Goal: Information Seeking & Learning: Learn about a topic

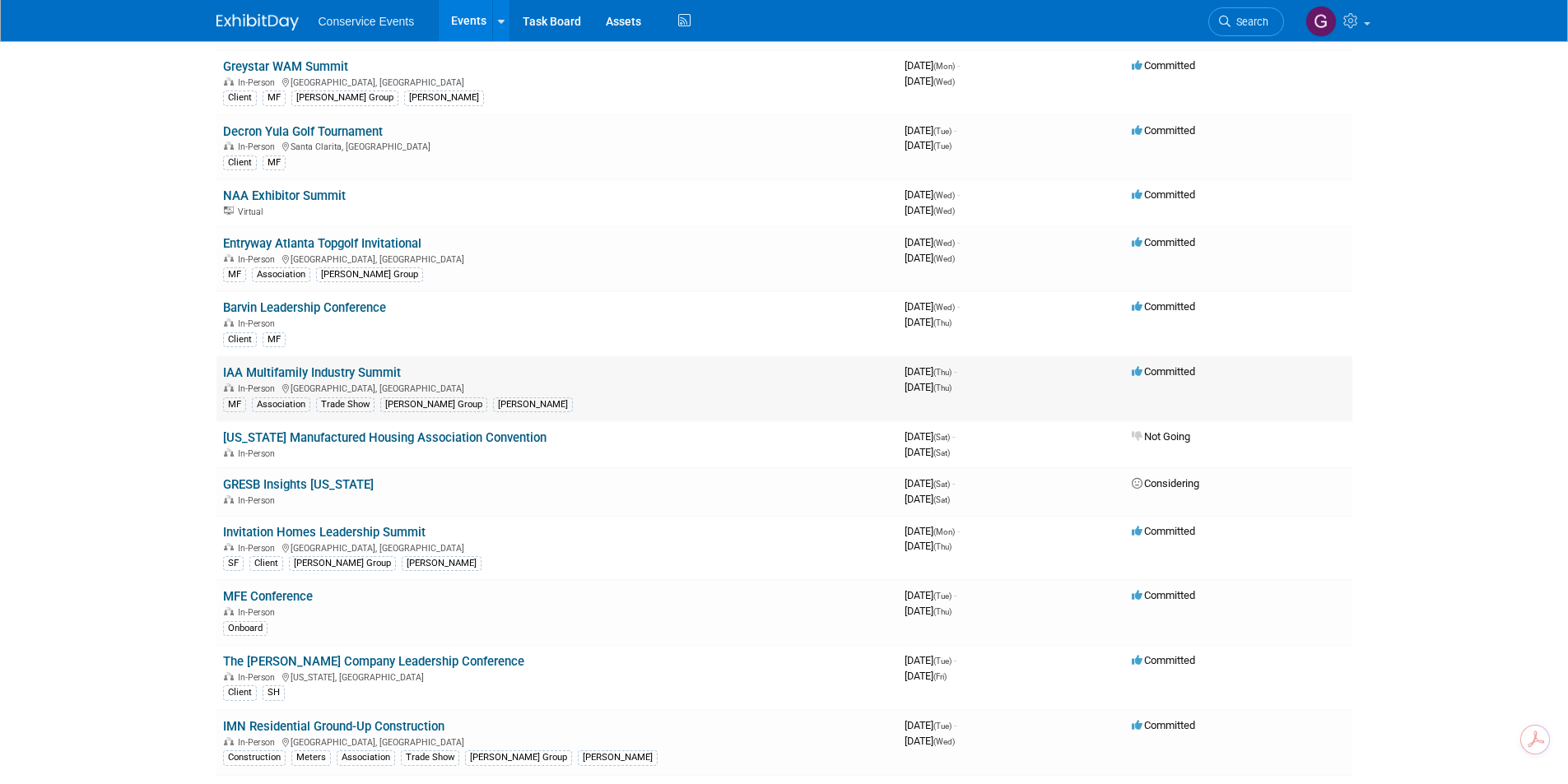
scroll to position [1151, 0]
click at [307, 363] on td "IAA Multifamily Industry Summit In-Person Indianapolis, IN MF Association Trade…" at bounding box center [557, 387] width 681 height 65
click at [307, 368] on link "IAA Multifamily Industry Summit" at bounding box center [312, 371] width 178 height 15
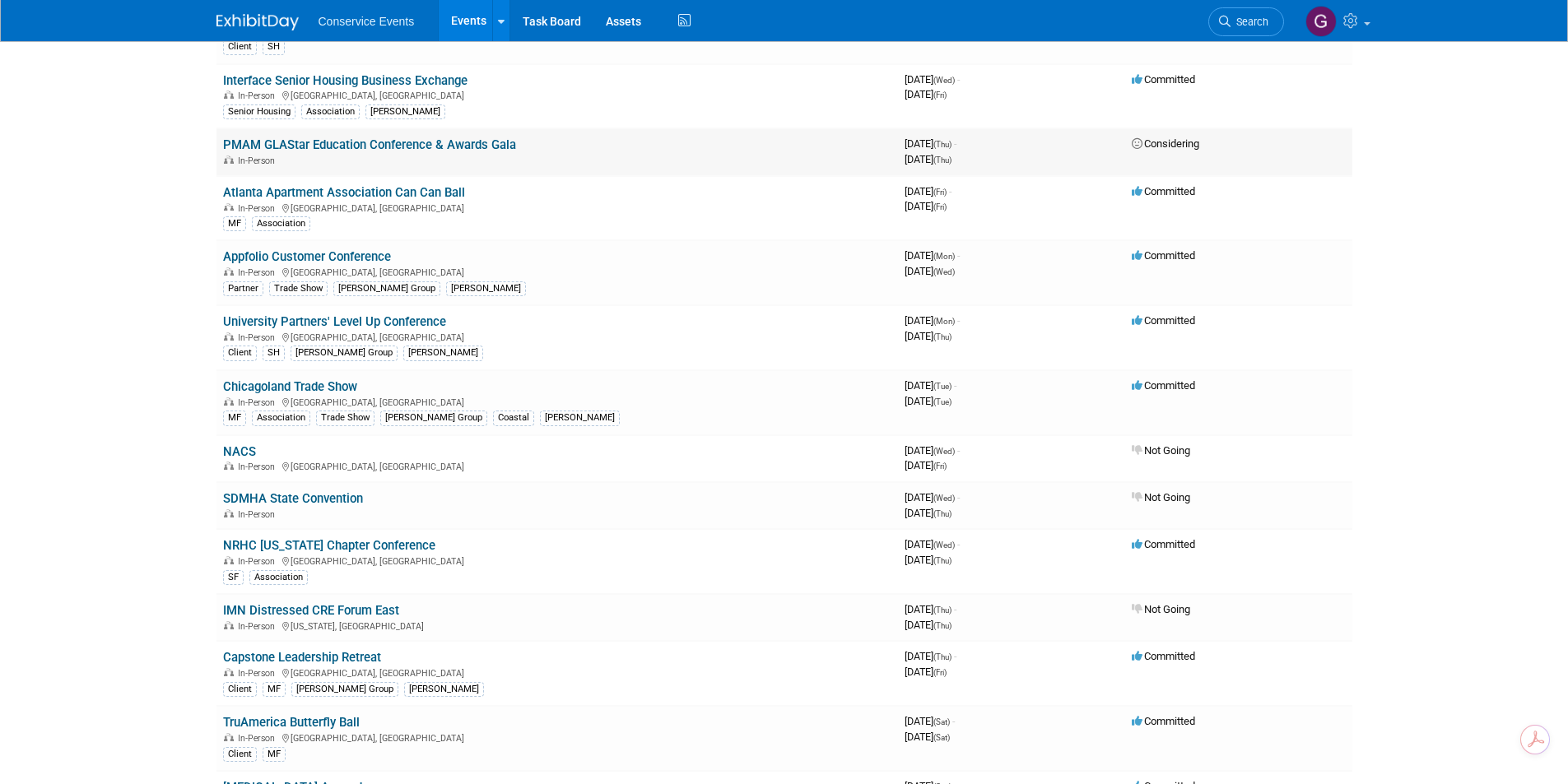
scroll to position [0, 0]
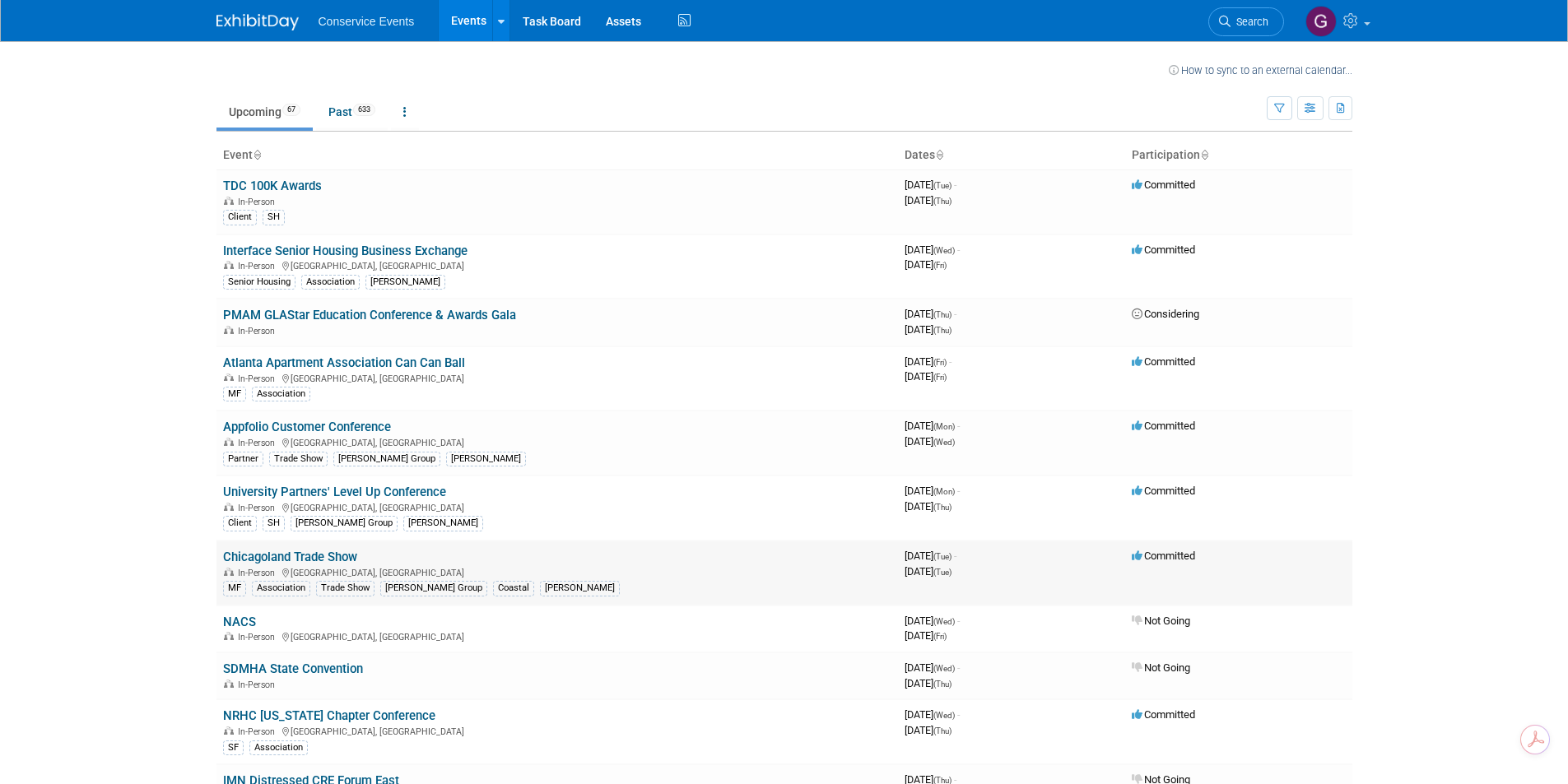
click at [288, 561] on link "Chicagoland Trade Show" at bounding box center [290, 557] width 134 height 15
click at [334, 110] on link "Past 633" at bounding box center [352, 112] width 72 height 31
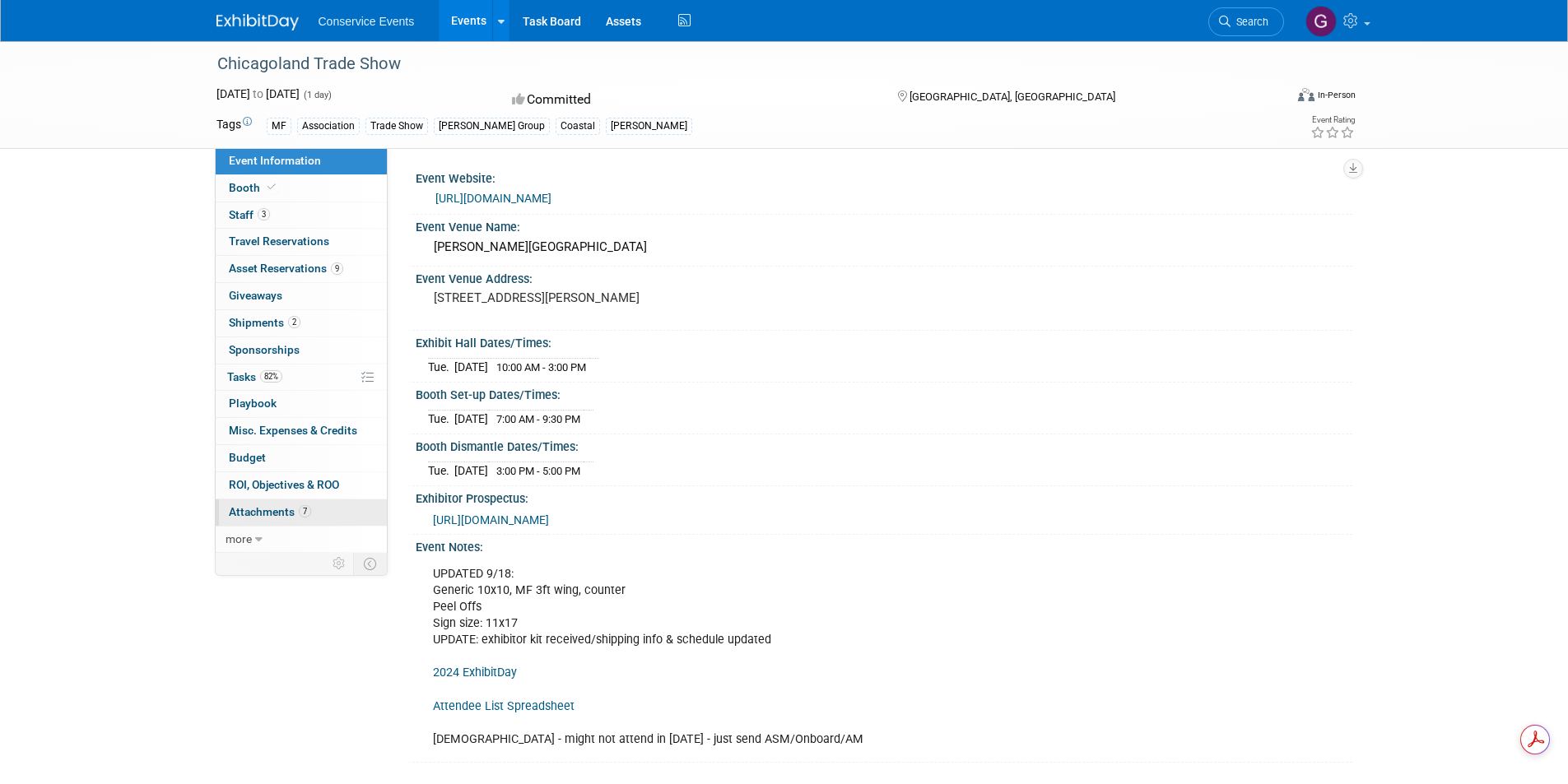
click at [262, 511] on span "Attachments 7" at bounding box center [270, 511] width 82 height 13
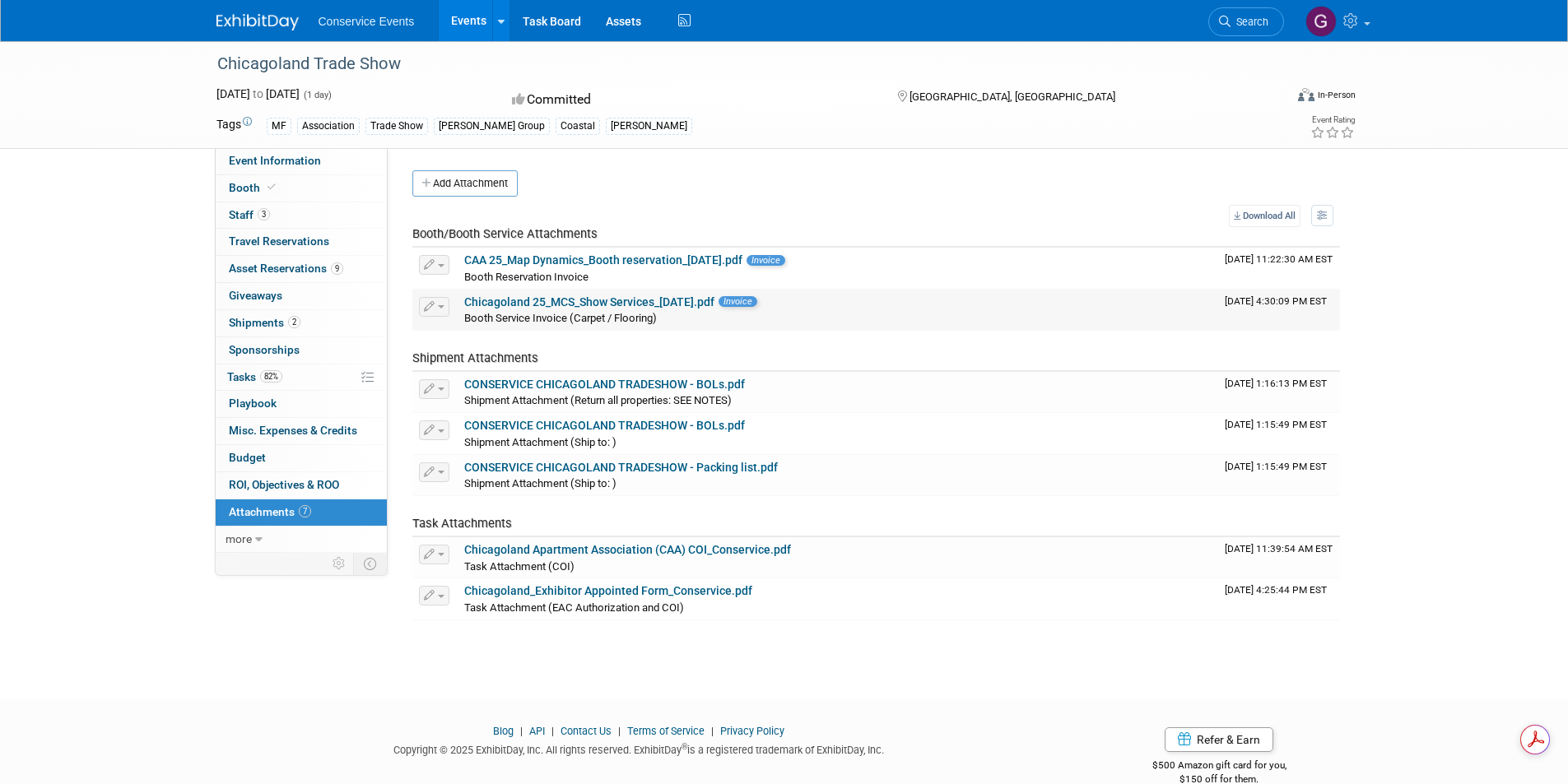
click at [606, 302] on link "Chicagoland 25_MCS_Show Services_9.19.25.pdf" at bounding box center [589, 302] width 250 height 13
click at [598, 259] on link "CAA 25_Map Dynamics_Booth reservation_6.25.25.pdf" at bounding box center [603, 260] width 278 height 13
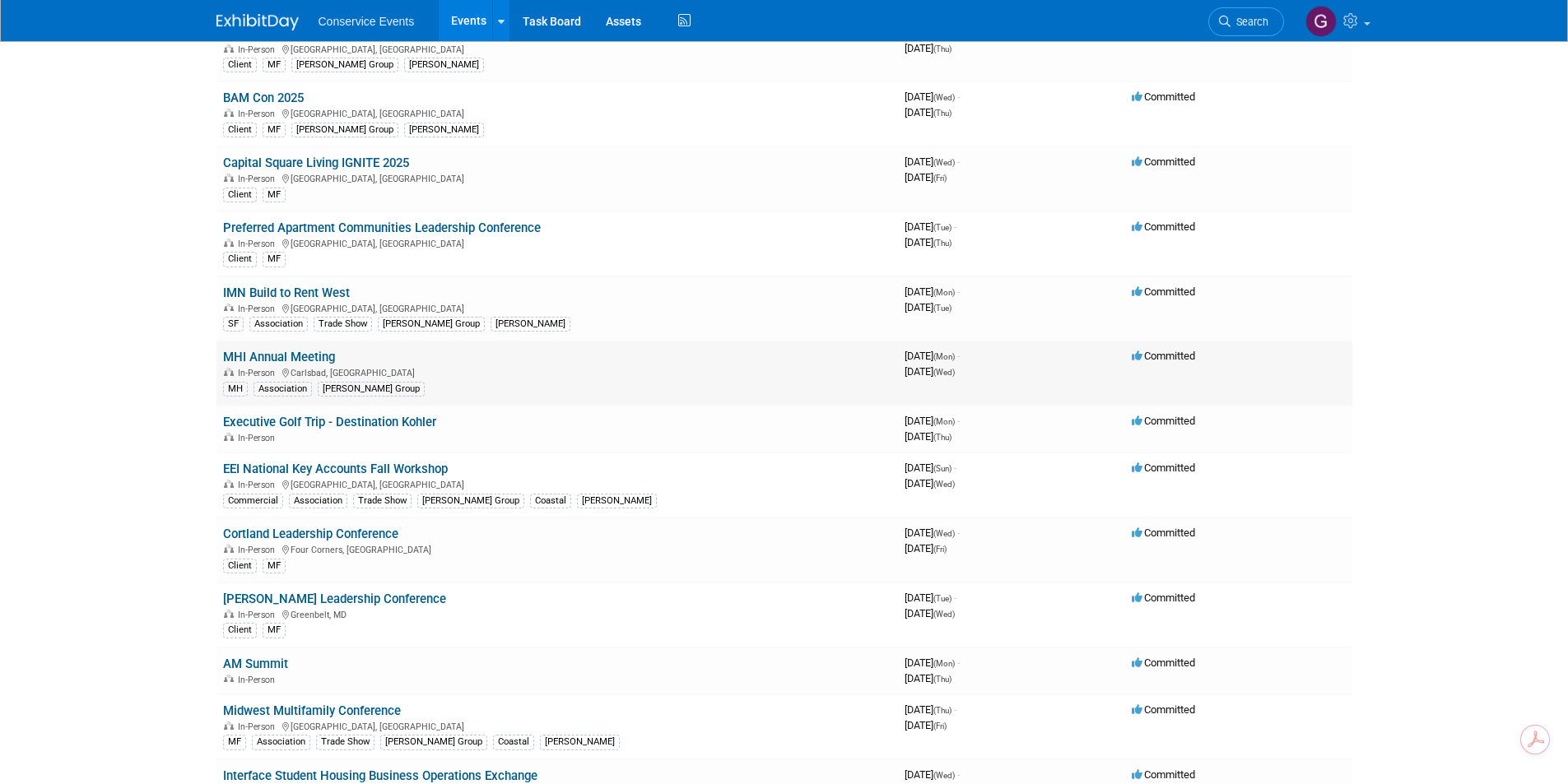
scroll to position [493, 0]
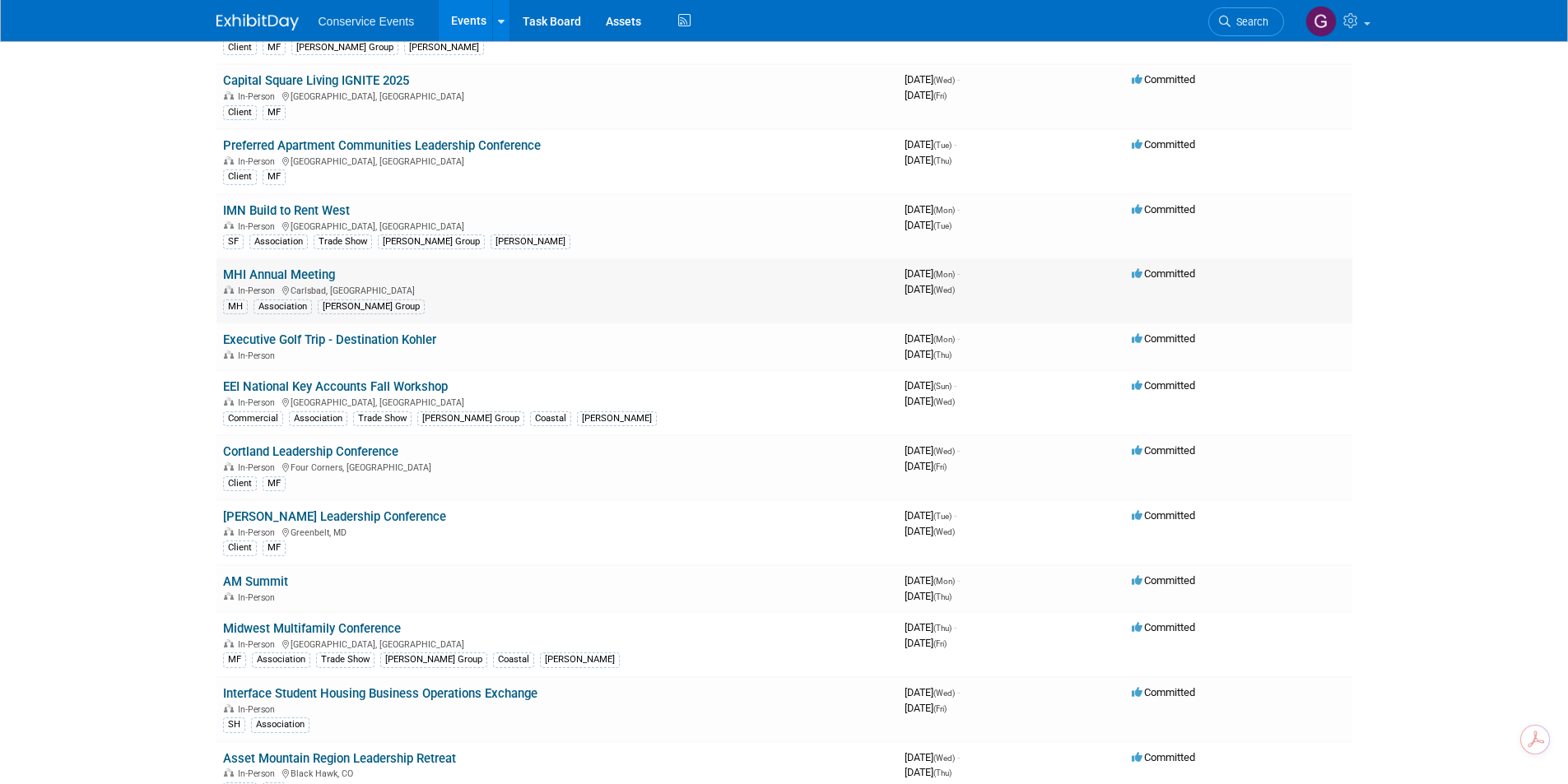
click at [312, 275] on link "MHI Annual Meeting" at bounding box center [279, 275] width 112 height 15
click at [315, 204] on link "IMN Build to Rent West" at bounding box center [287, 211] width 127 height 15
click at [398, 388] on link "EEI National Key Accounts Fall Workshop" at bounding box center [335, 386] width 225 height 15
click at [381, 621] on link "Midwest Multifamily Conference" at bounding box center [312, 628] width 178 height 15
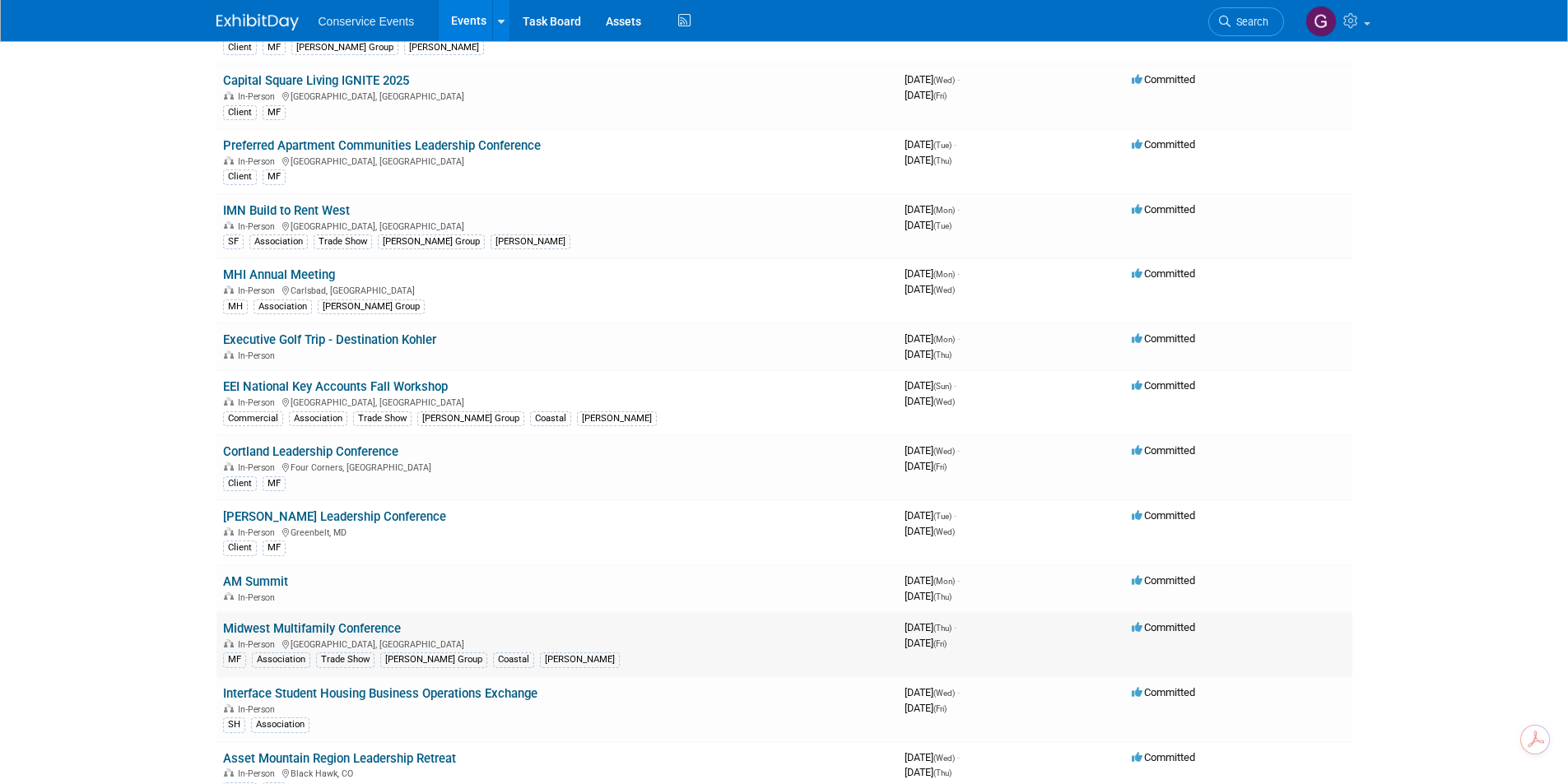
click at [359, 627] on link "Midwest Multifamily Conference" at bounding box center [312, 628] width 178 height 15
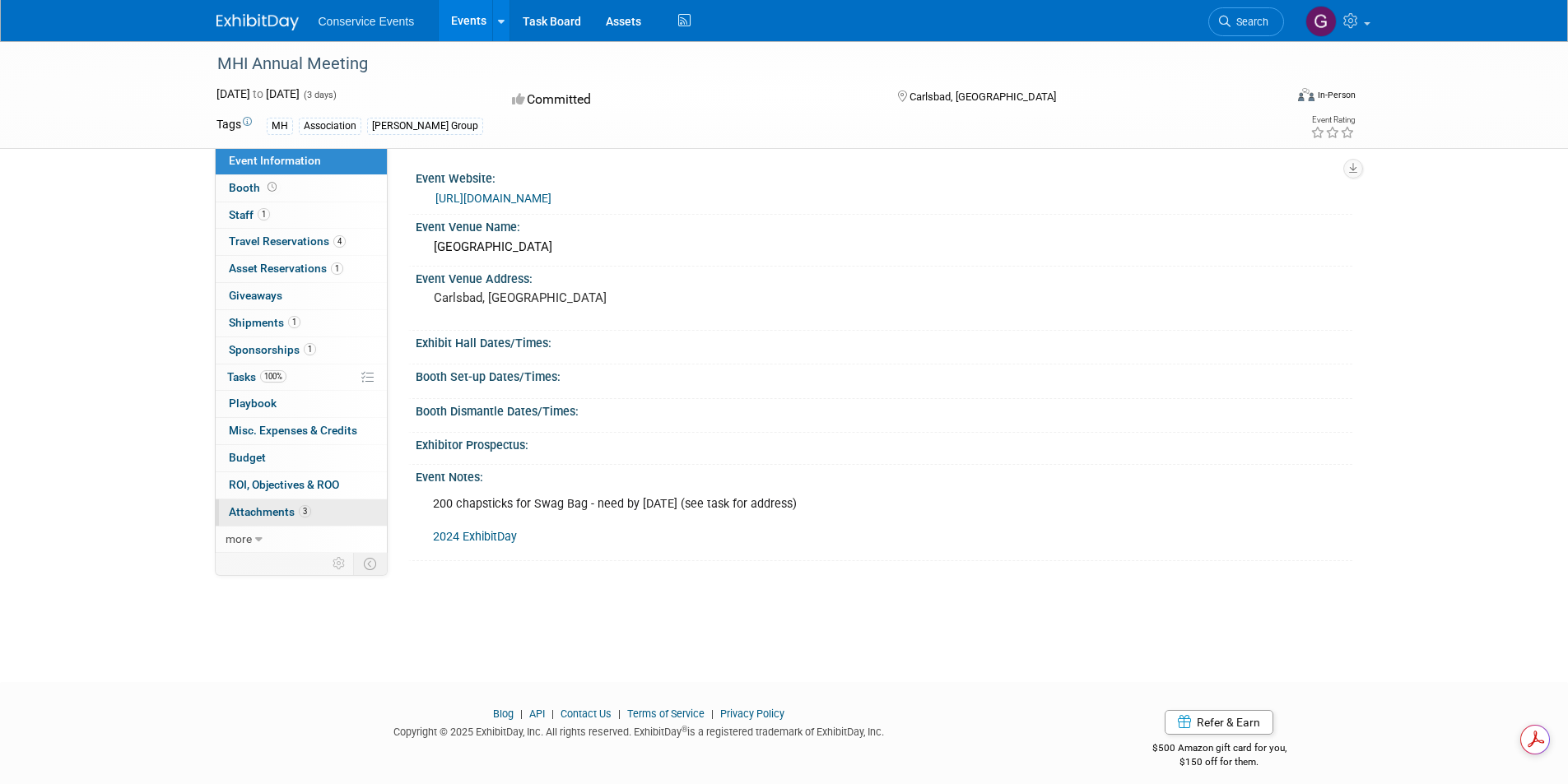
click at [248, 504] on link "3 Attachments 3" at bounding box center [302, 512] width 171 height 26
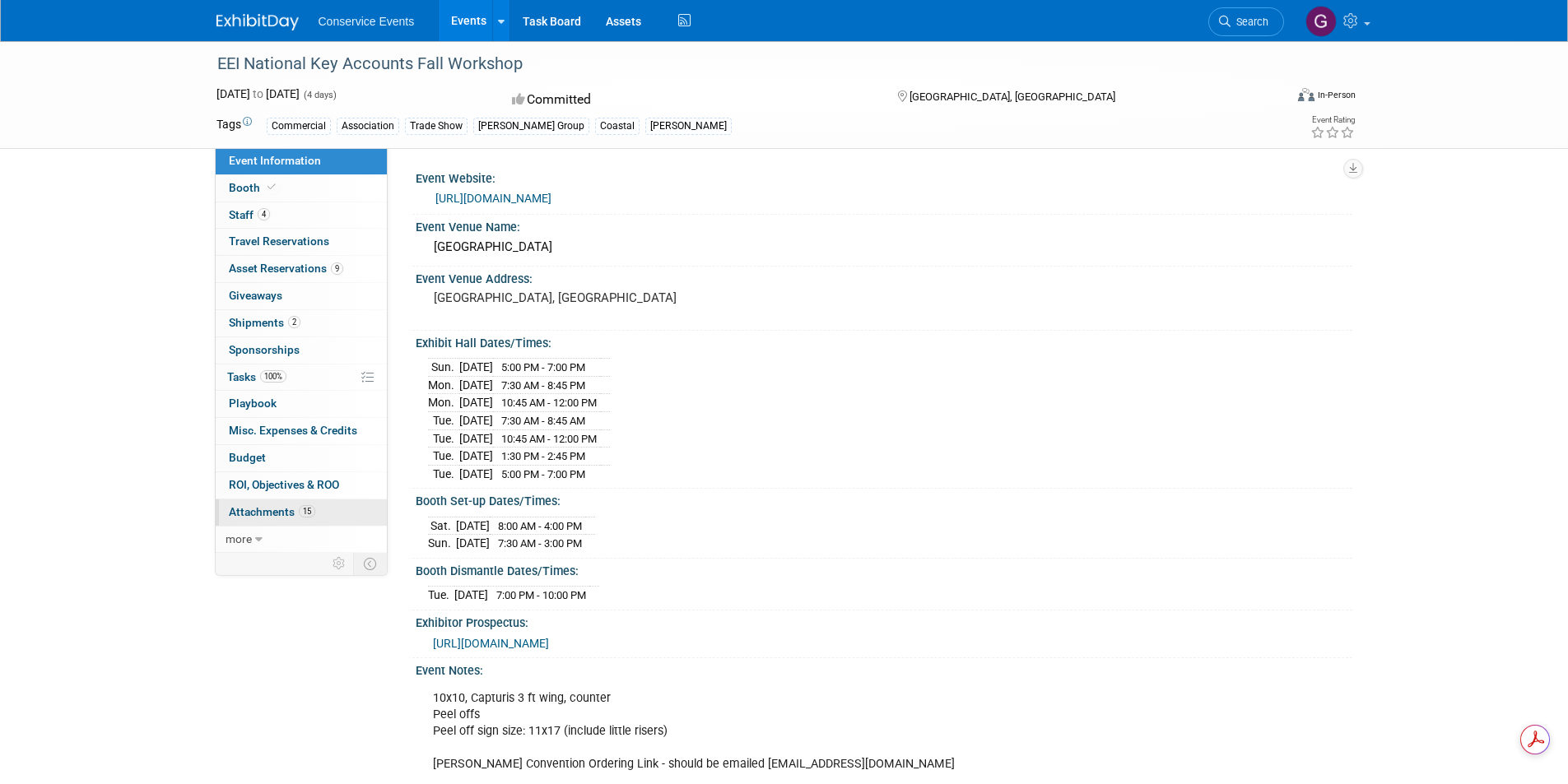
click at [265, 506] on span "Attachments 15" at bounding box center [272, 511] width 87 height 13
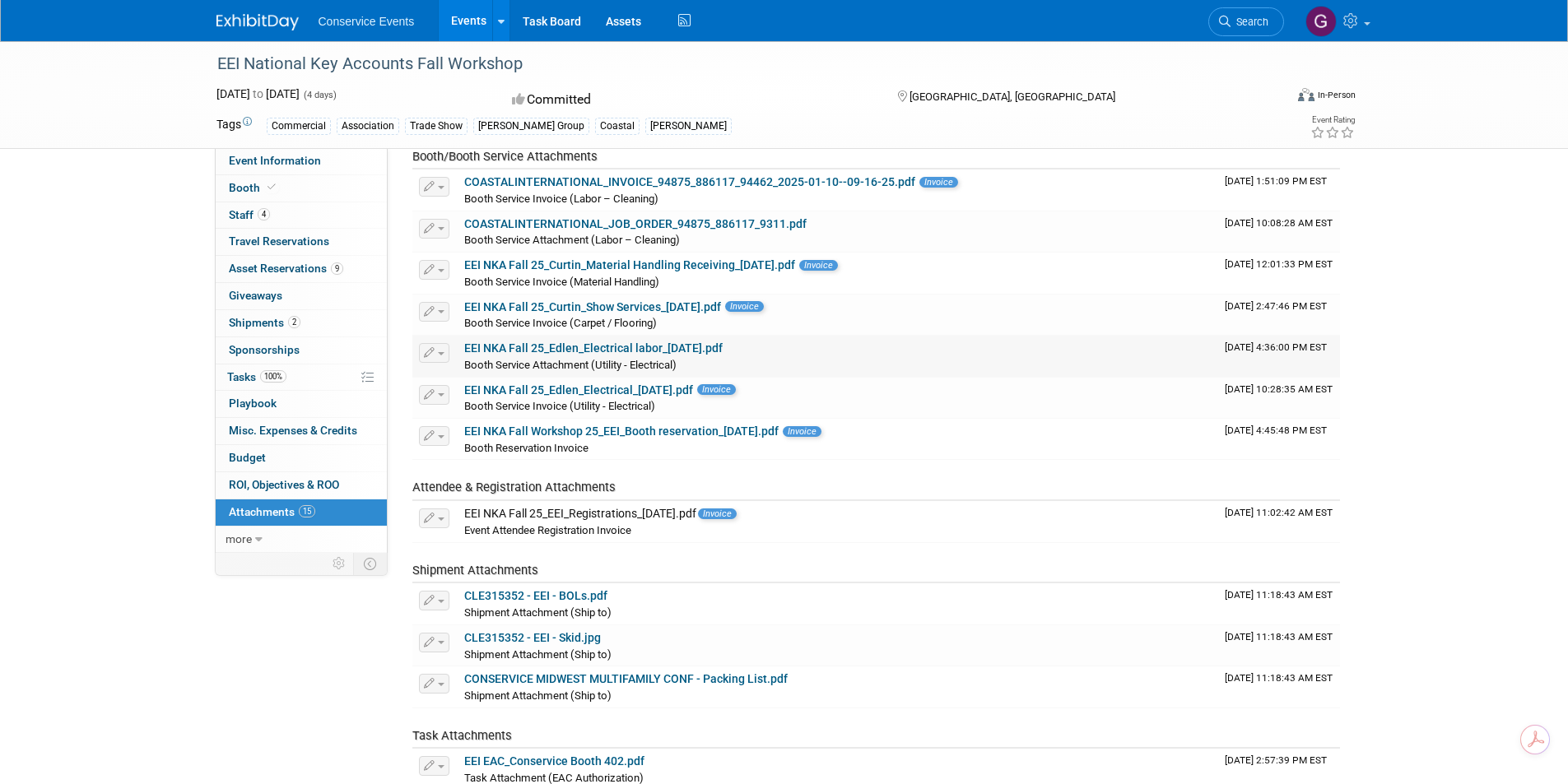
scroll to position [165, 0]
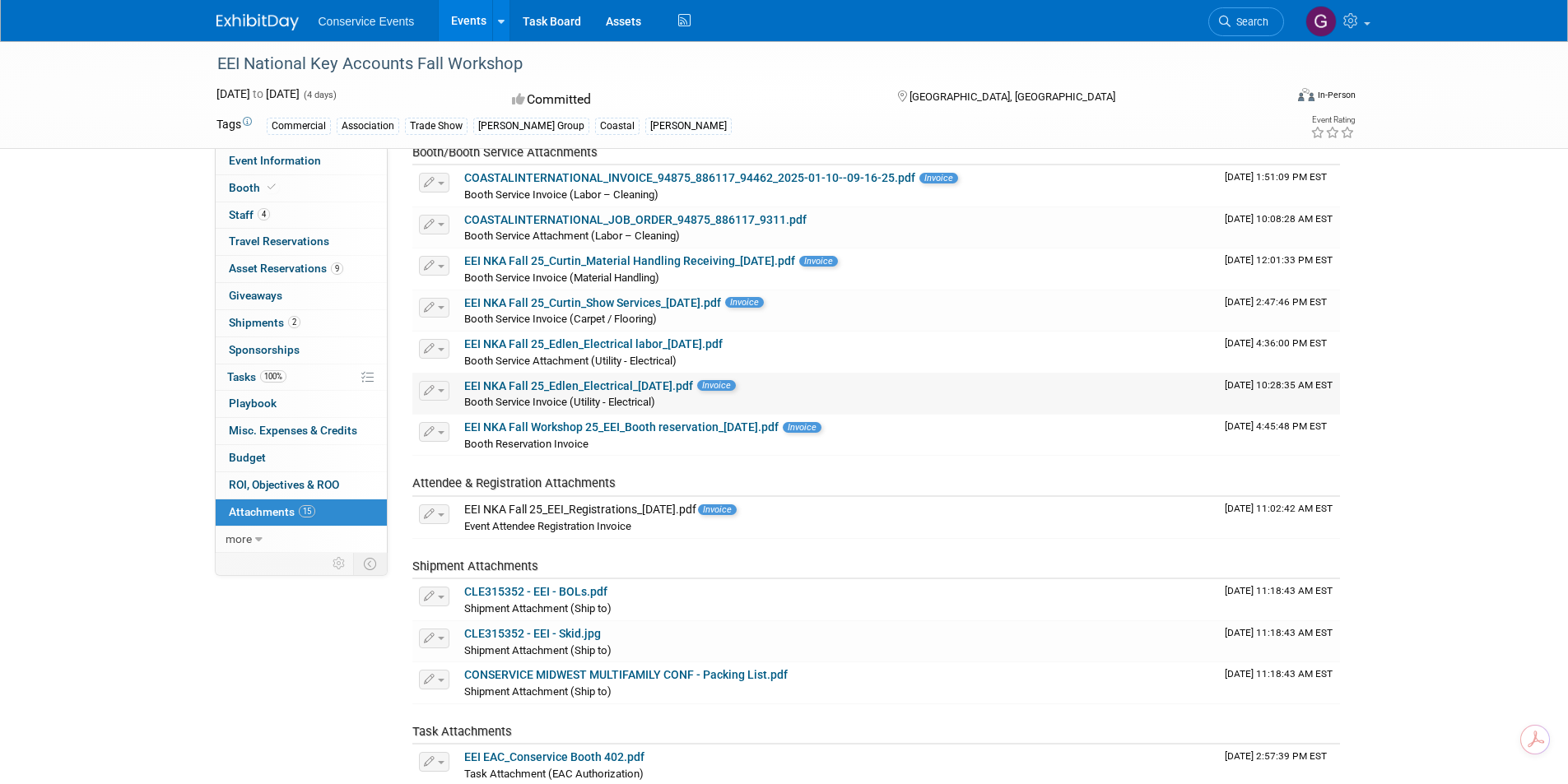
click at [612, 383] on link "EEI NKA Fall 25_Edlen_Electrical_8.22.25.pdf" at bounding box center [578, 385] width 229 height 13
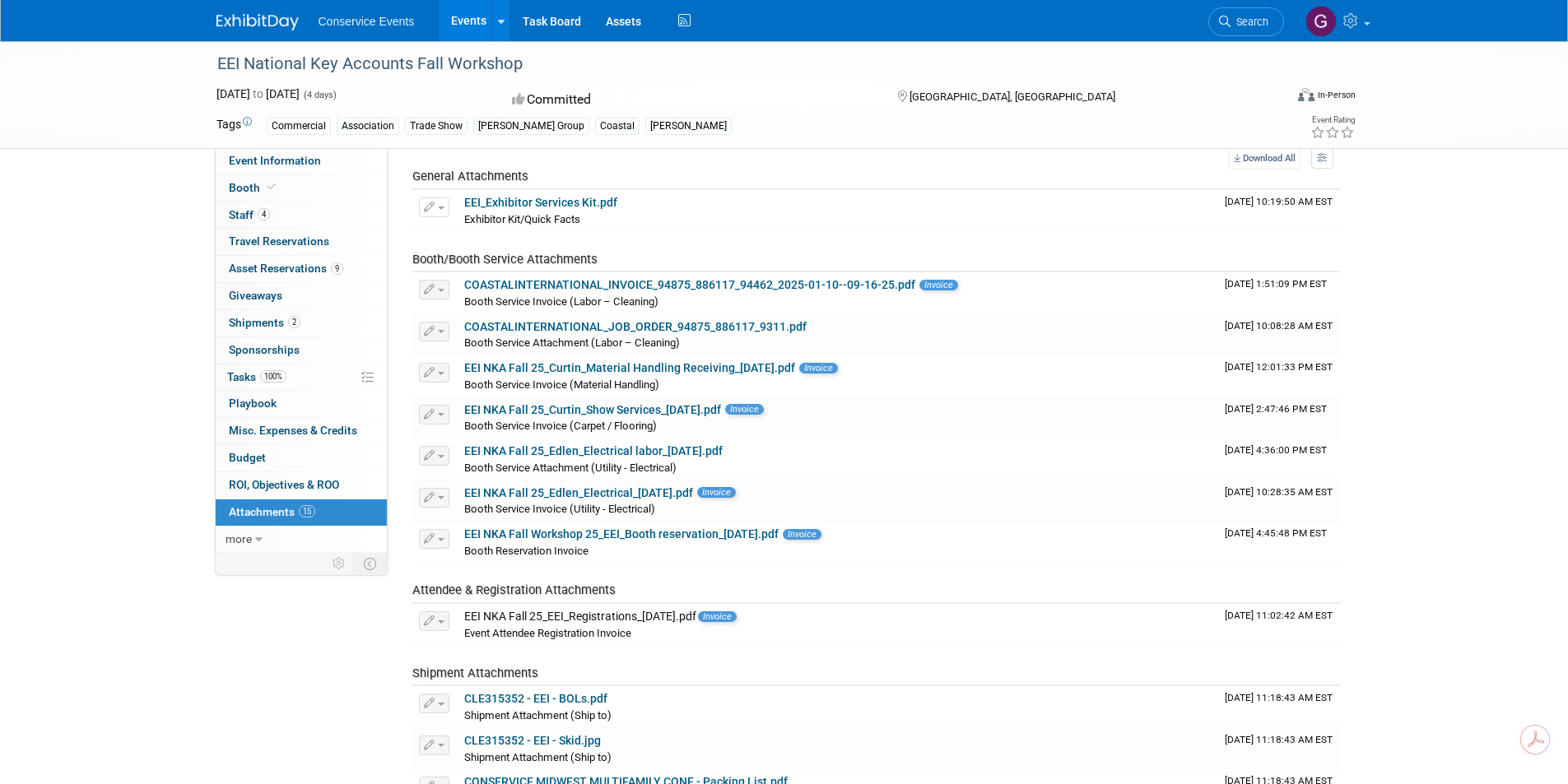
scroll to position [0, 0]
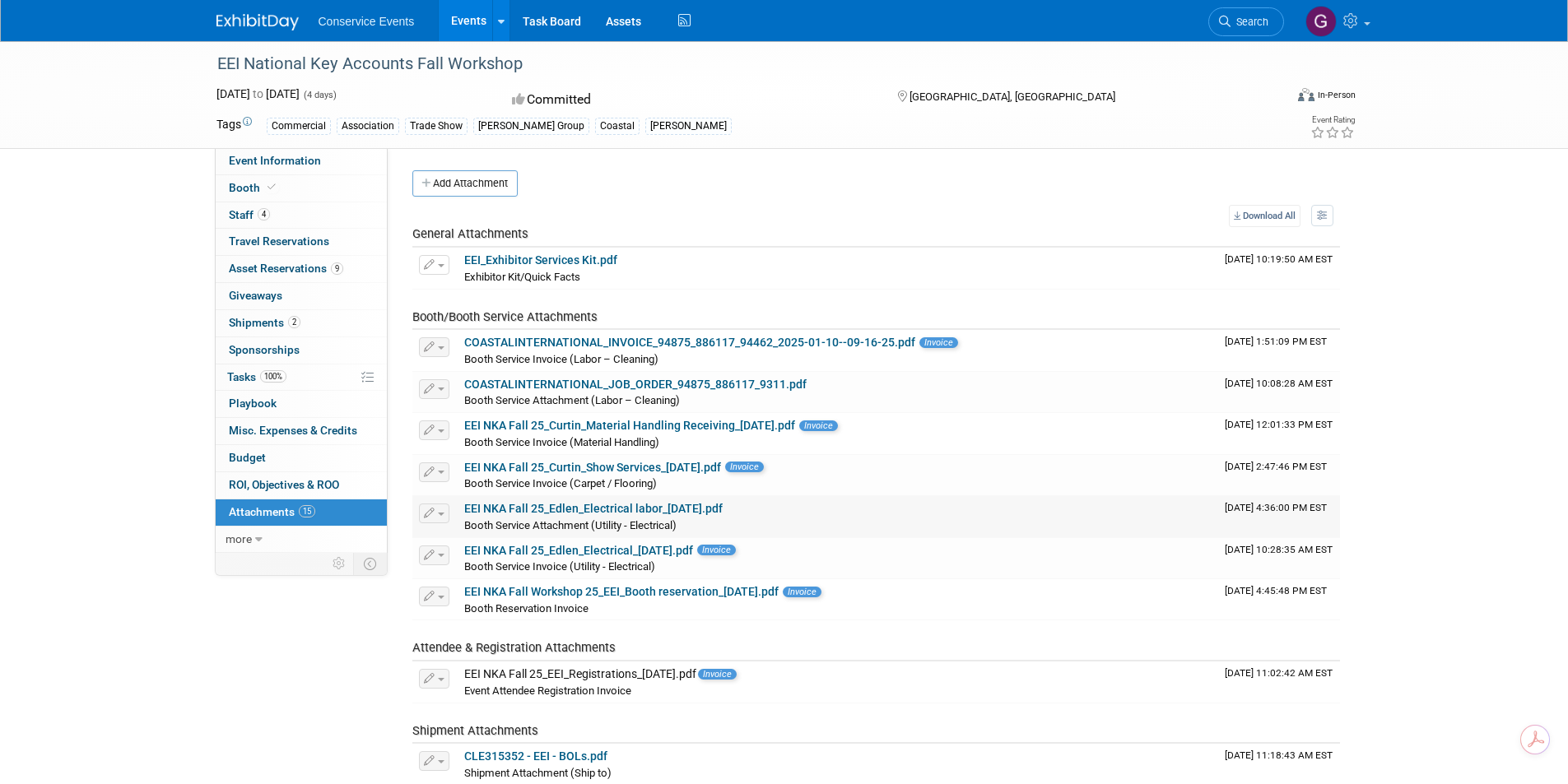
click at [593, 496] on td "EEI NKA Fall 25_Edlen_Electrical labor_9.26.25.pdf Booth Service Attachment (Ut…" at bounding box center [837, 516] width 761 height 41
click at [595, 506] on link "EEI NKA Fall 25_Edlen_Electrical labor_9.26.25.pdf" at bounding box center [593, 508] width 259 height 13
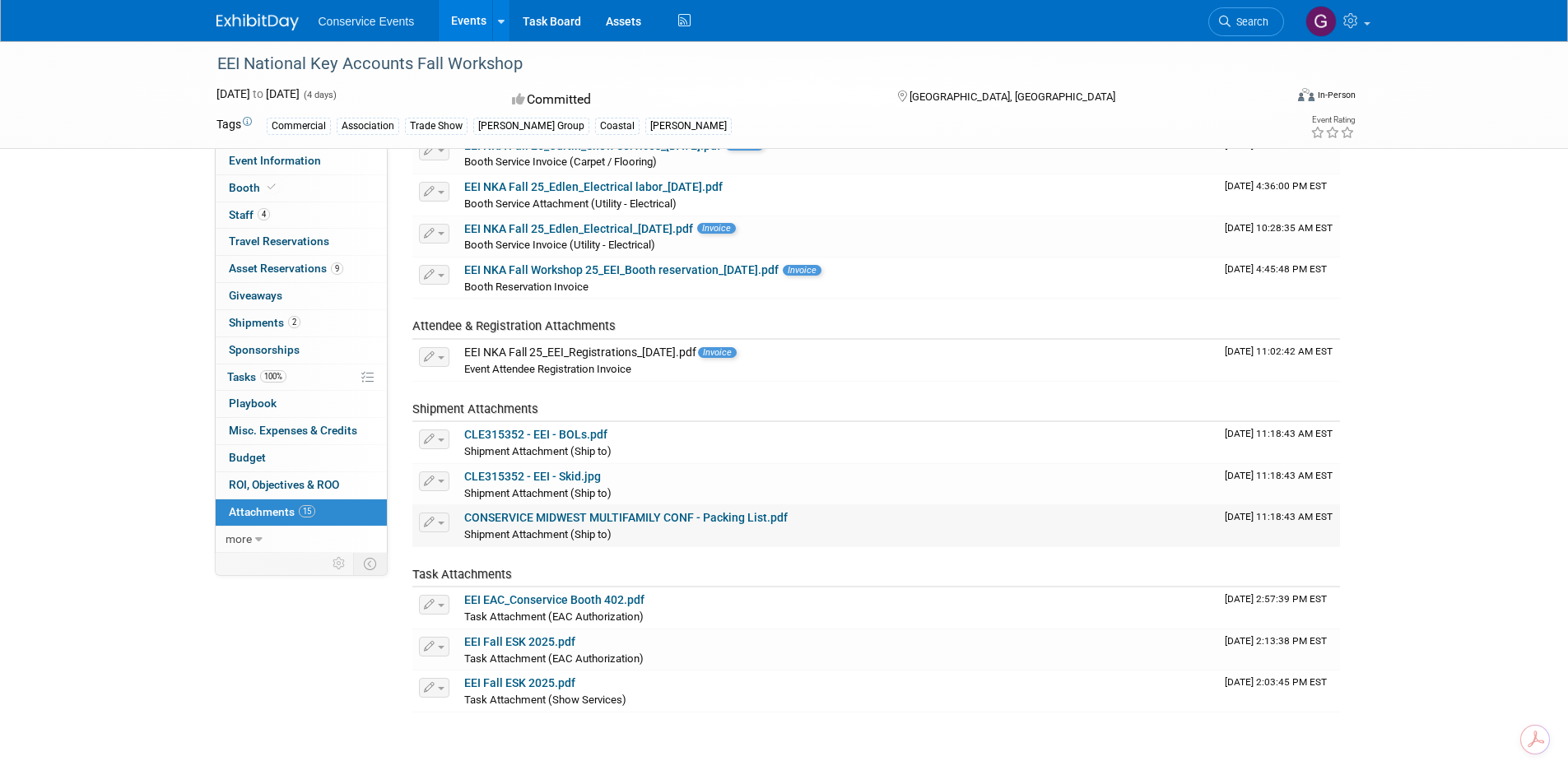
scroll to position [329, 0]
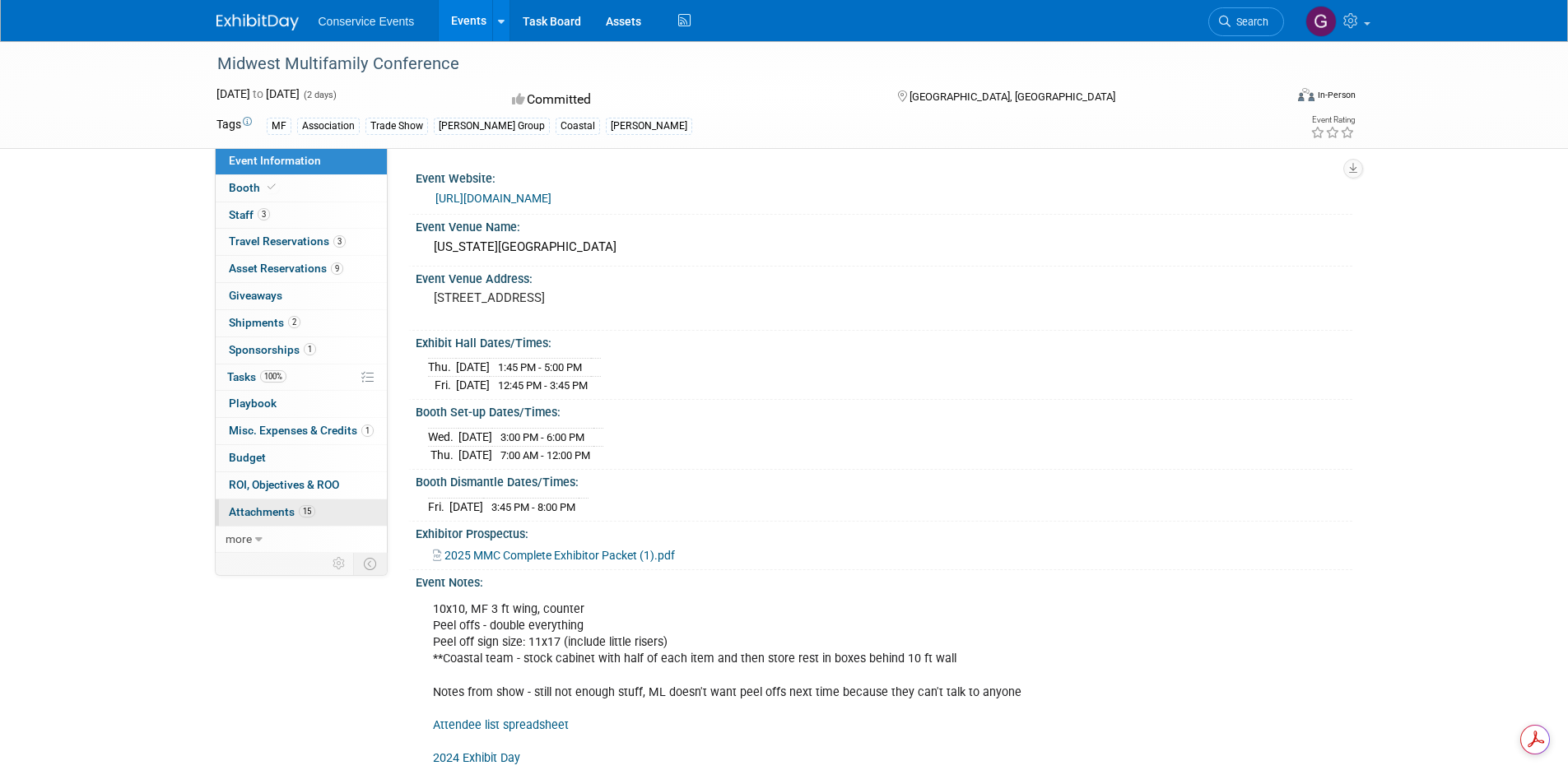
click at [275, 509] on span "Attachments 15" at bounding box center [272, 511] width 87 height 13
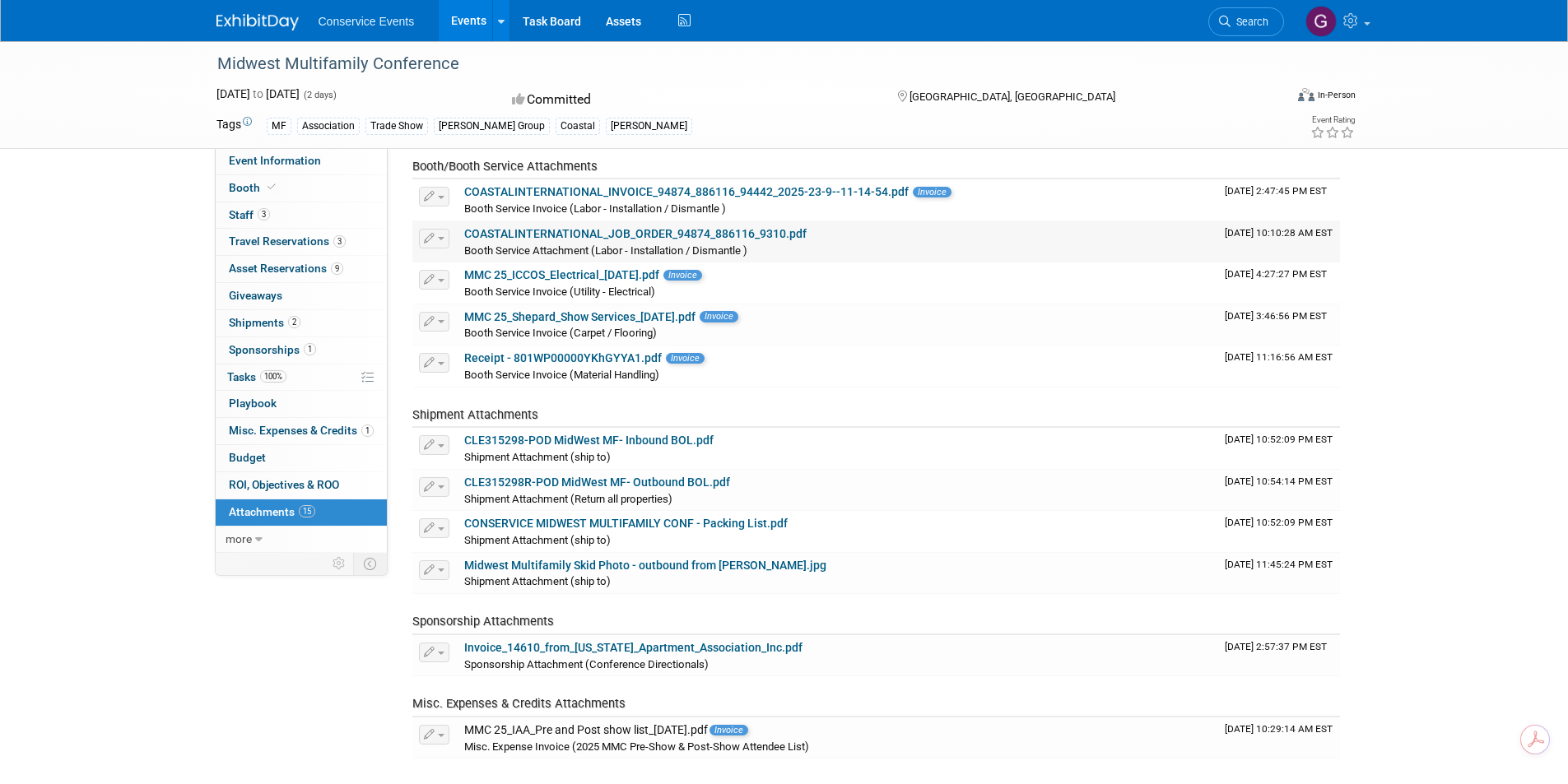
scroll to position [329, 0]
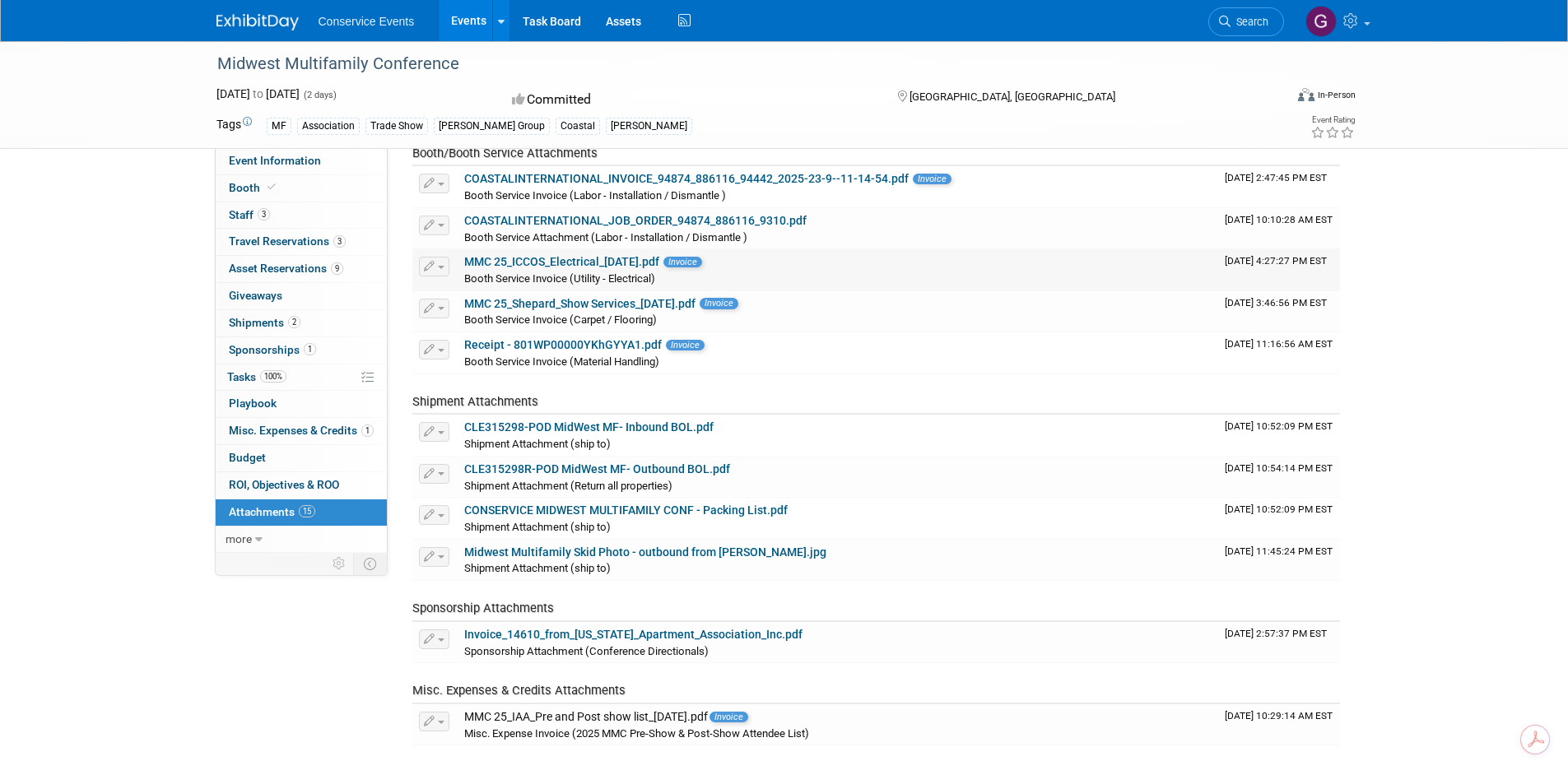
click at [570, 259] on link "MMC 25_ICCOS_Electrical_[DATE].pdf" at bounding box center [561, 262] width 195 height 13
click at [606, 300] on link "MMC 25_Shepard_Show Services_[DATE].pdf" at bounding box center [579, 304] width 232 height 13
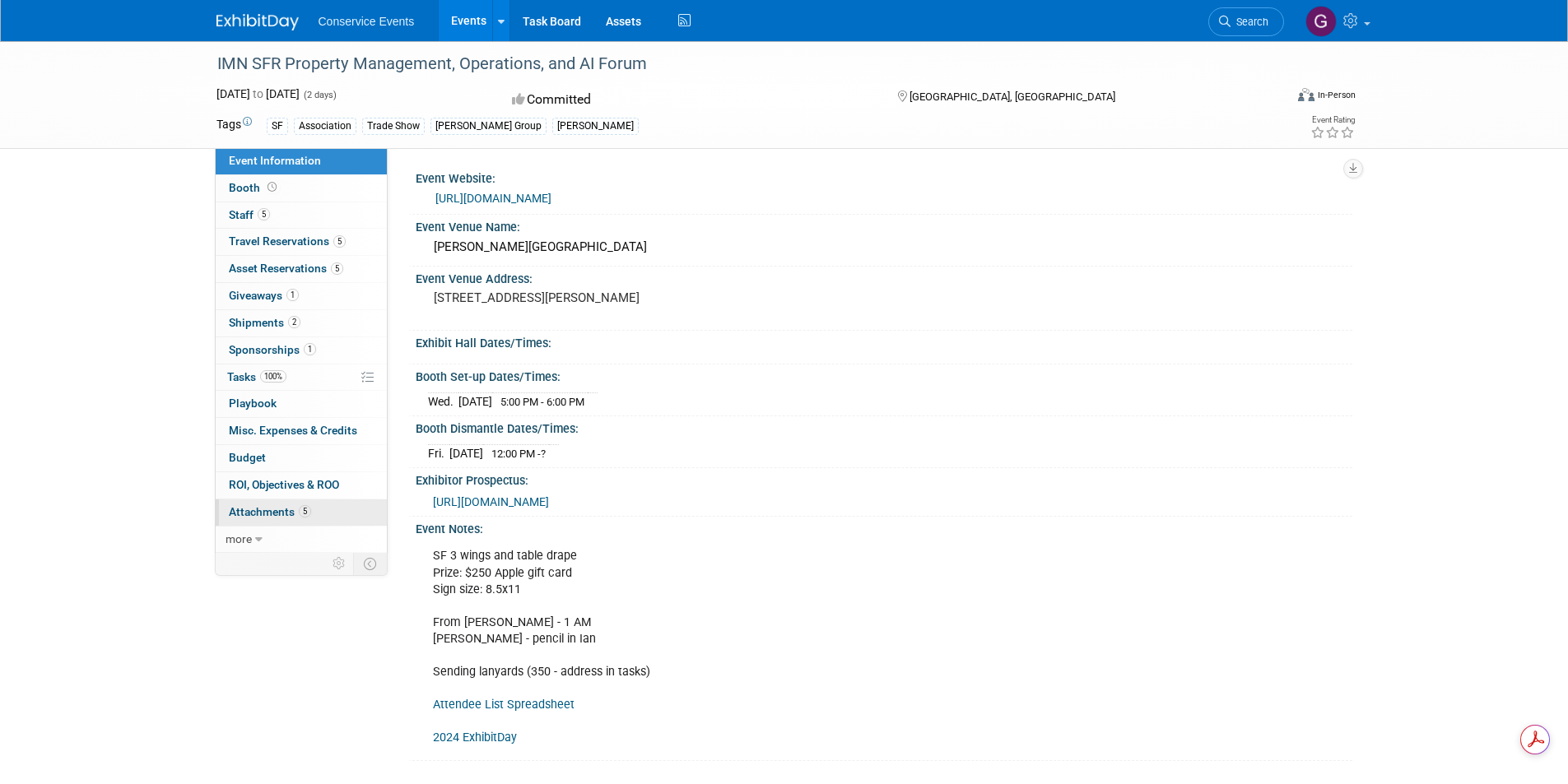
click at [271, 514] on span "Attachments 5" at bounding box center [270, 511] width 82 height 13
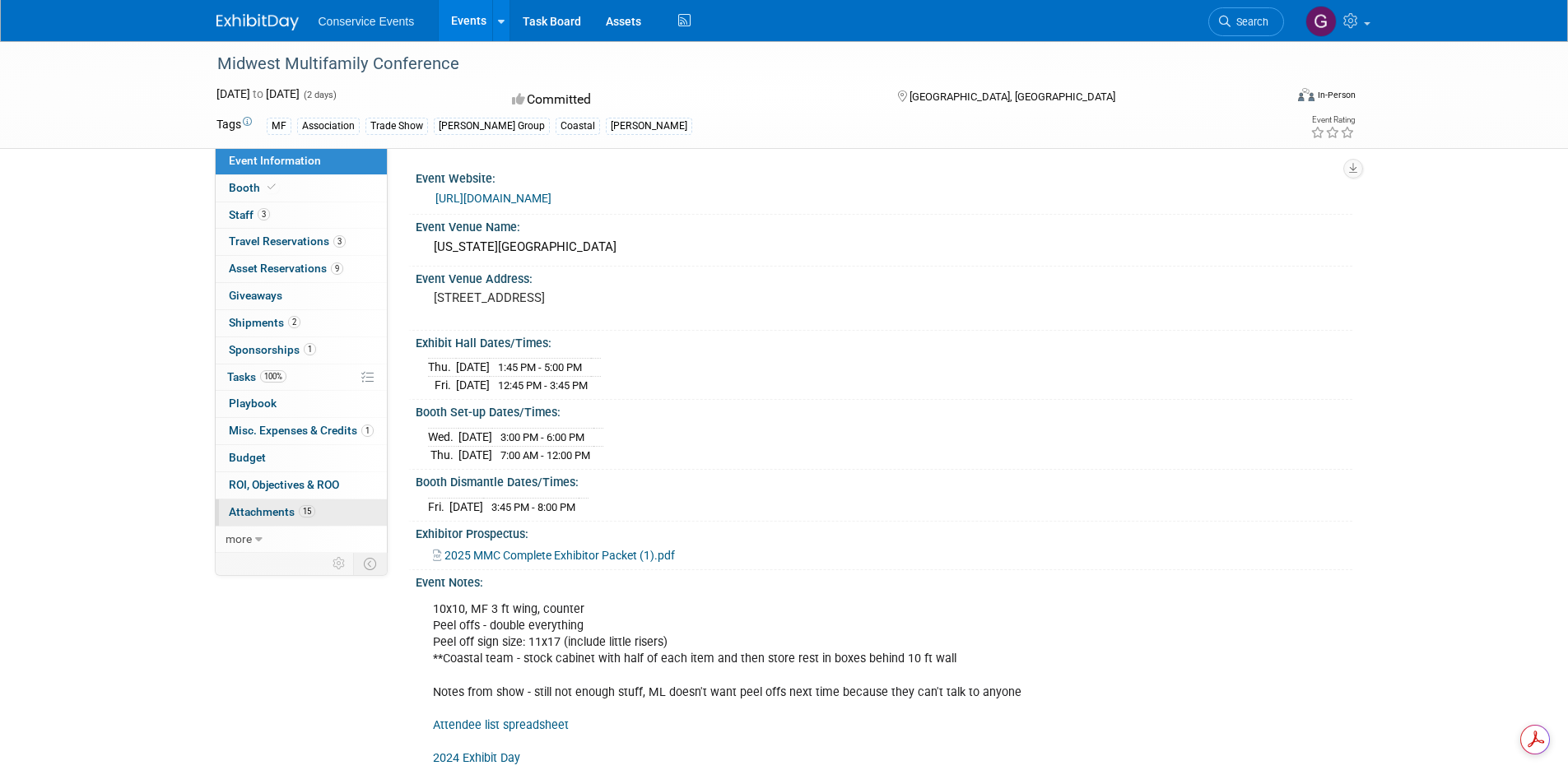
click at [260, 510] on span "Attachments 15" at bounding box center [272, 511] width 87 height 13
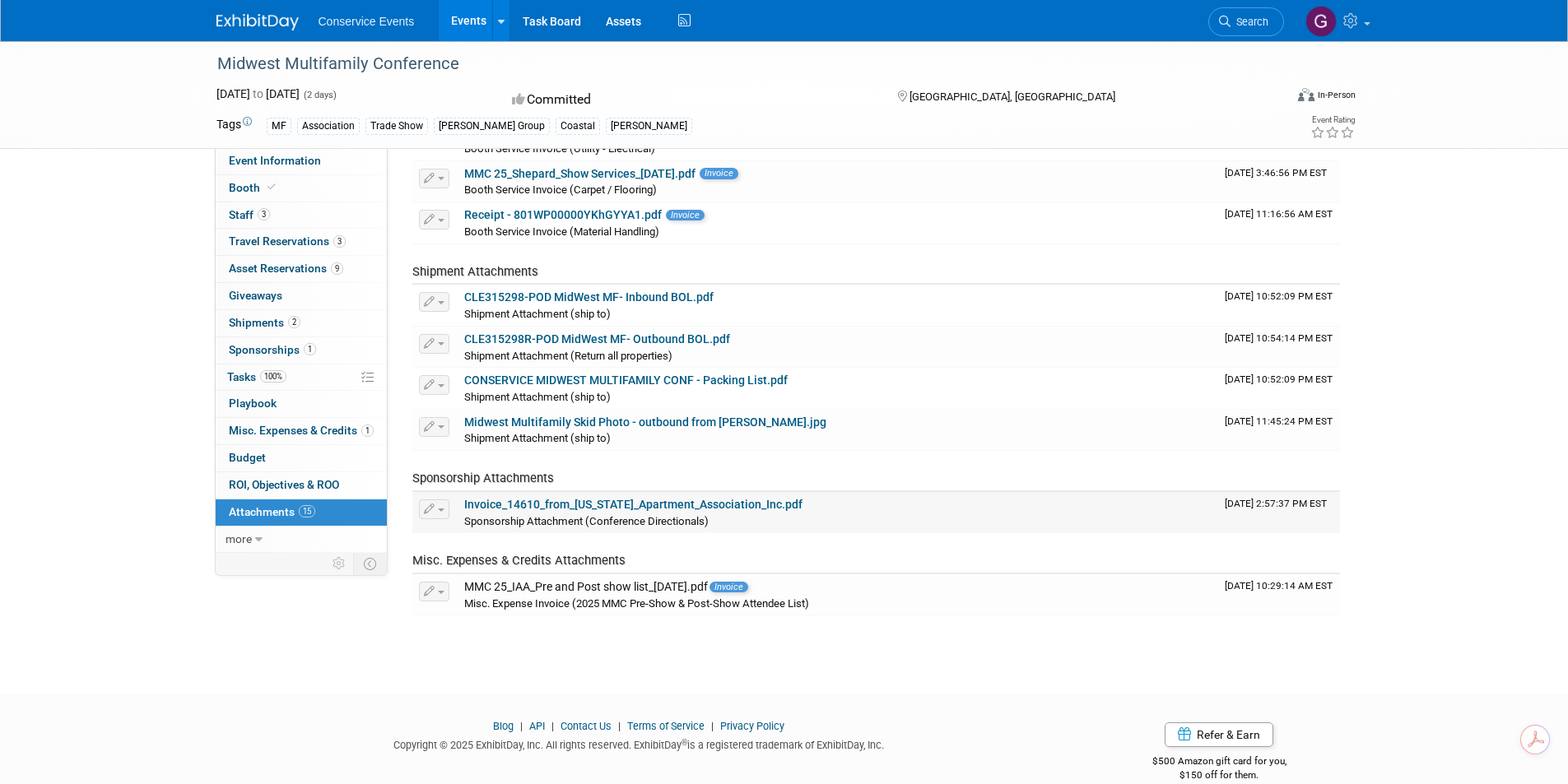
scroll to position [484, 0]
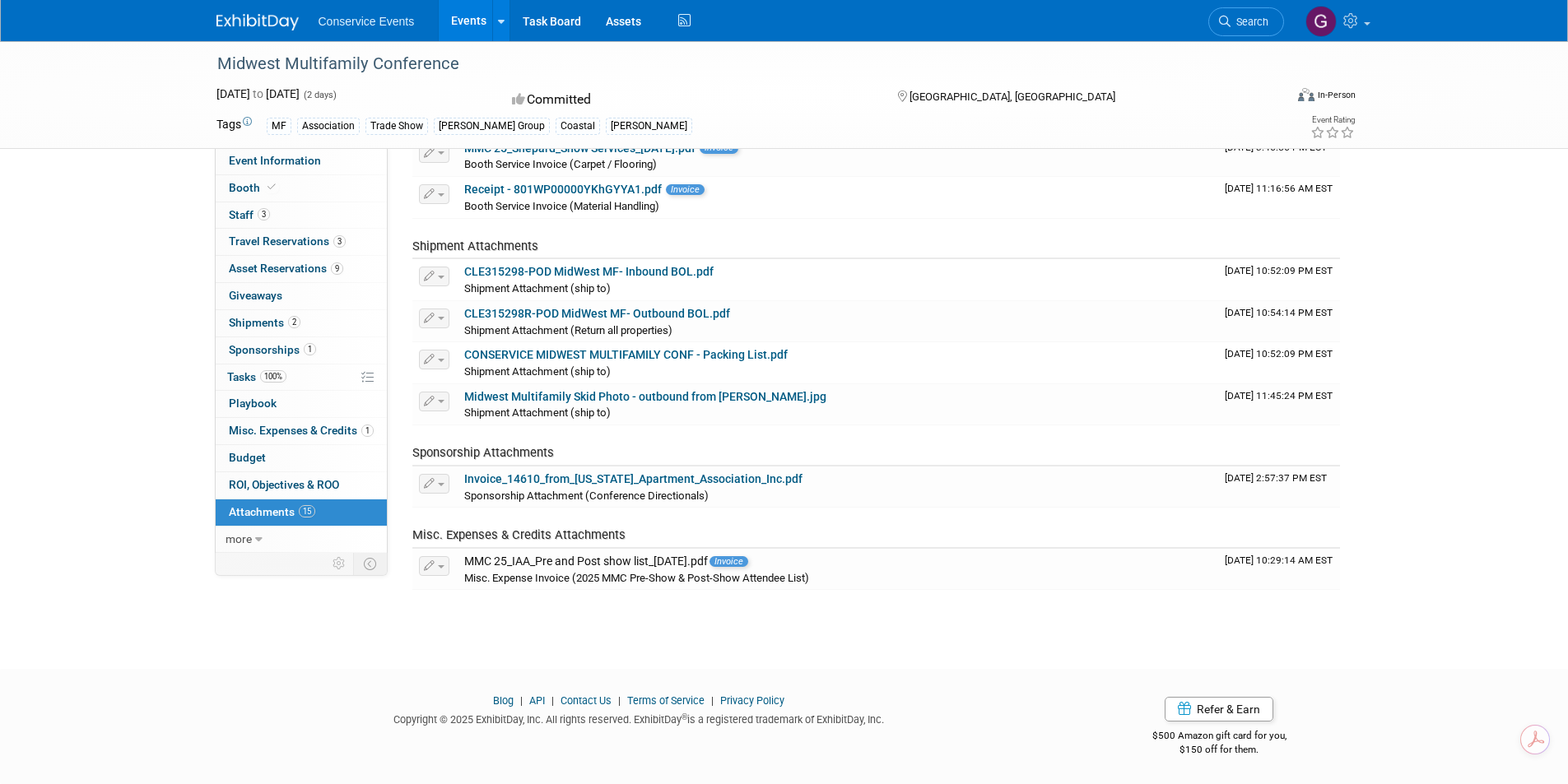
click at [466, 19] on link "Events" at bounding box center [468, 21] width 60 height 41
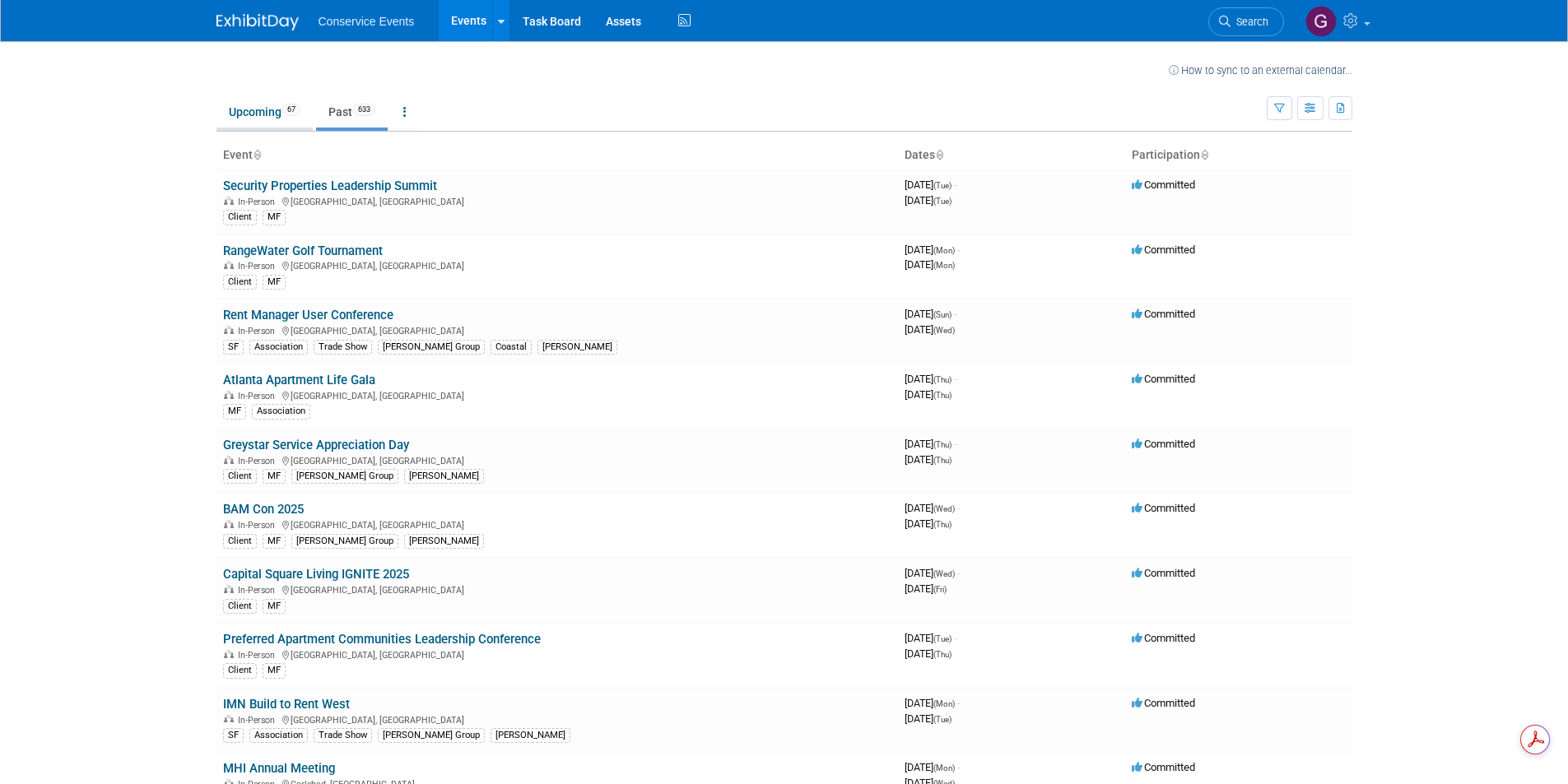
click at [241, 110] on link "Upcoming 67" at bounding box center [264, 112] width 96 height 31
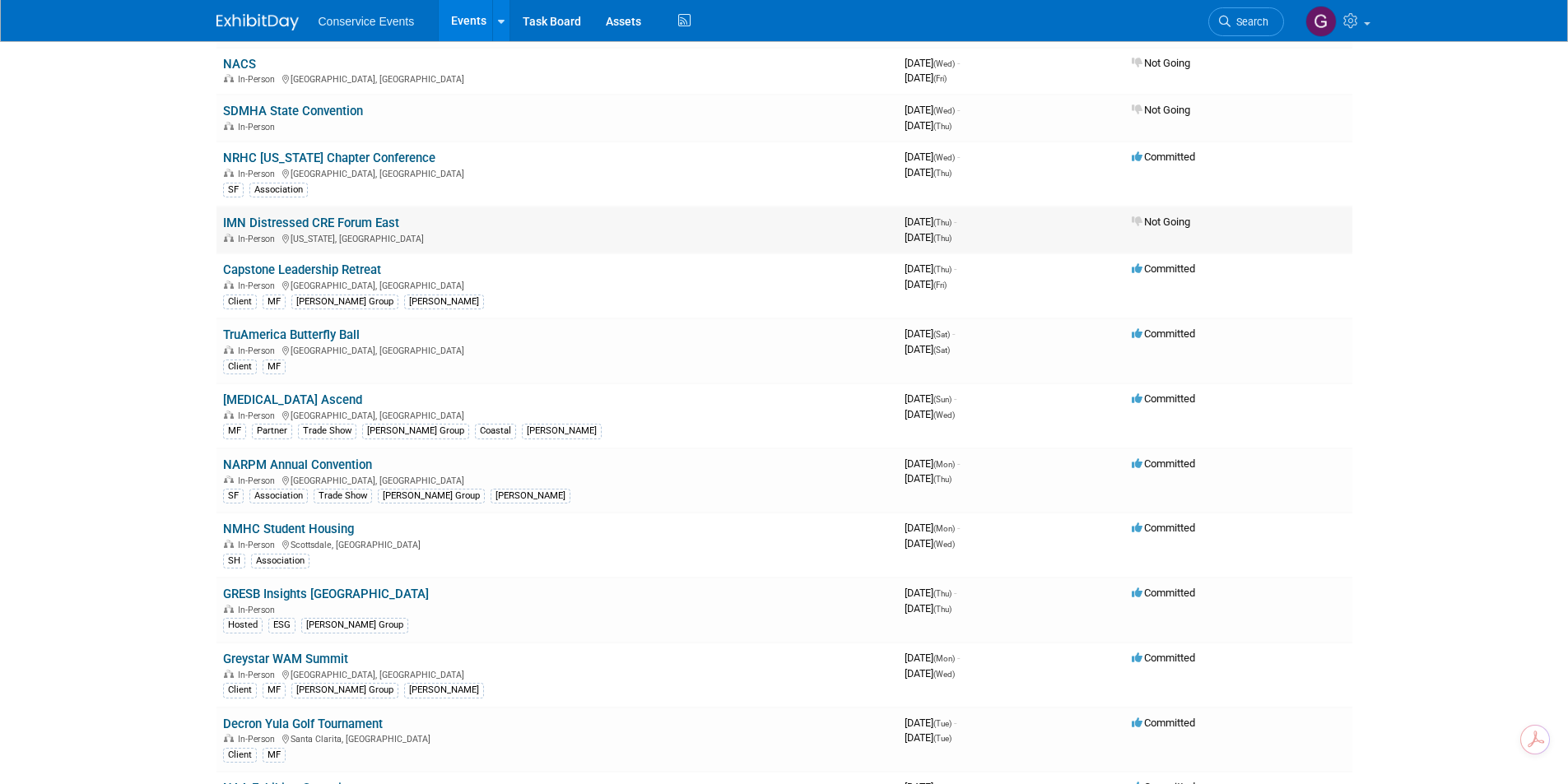
scroll to position [658, 0]
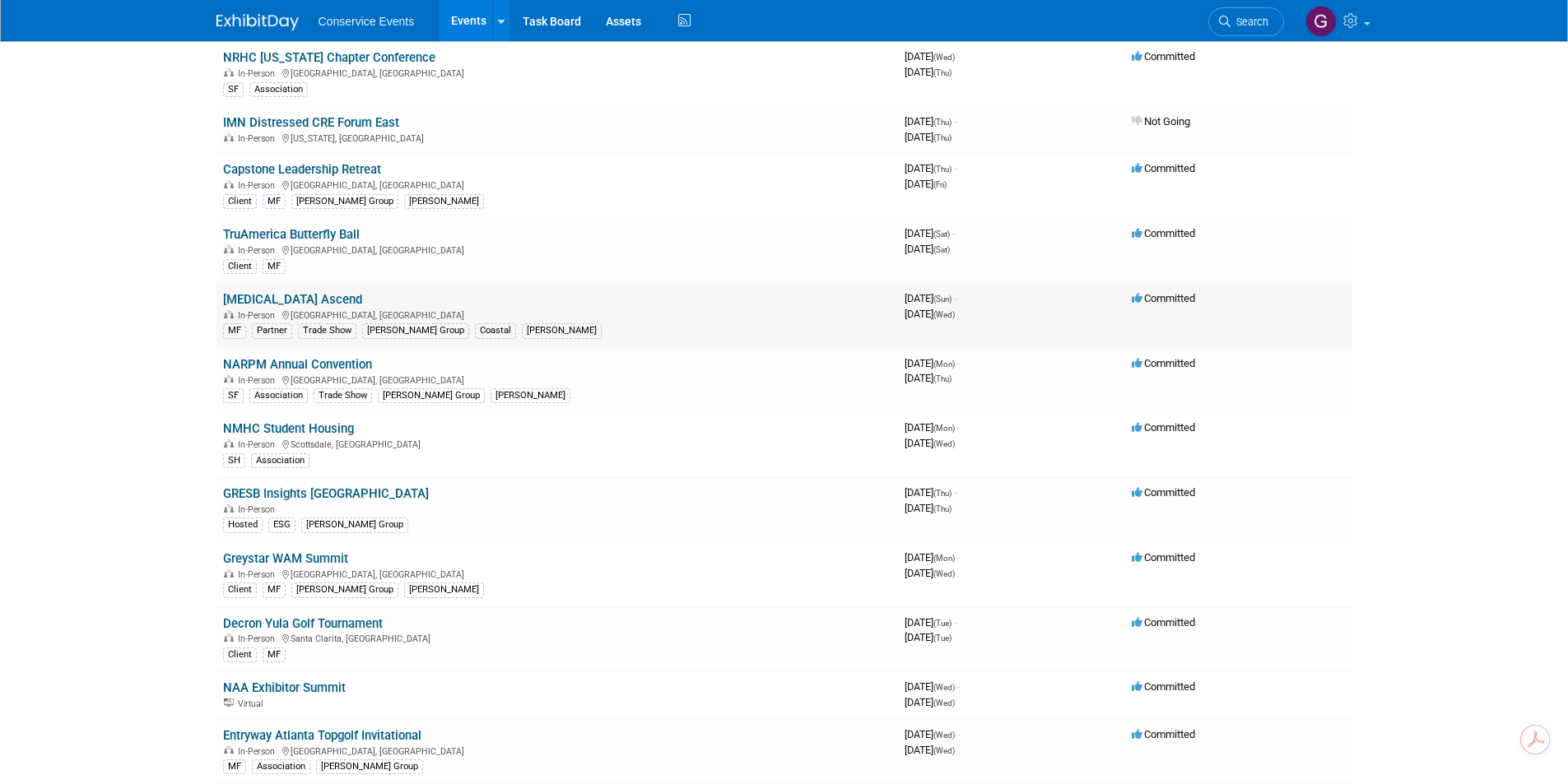
click at [261, 301] on link "[MEDICAL_DATA] Ascend" at bounding box center [293, 300] width 139 height 15
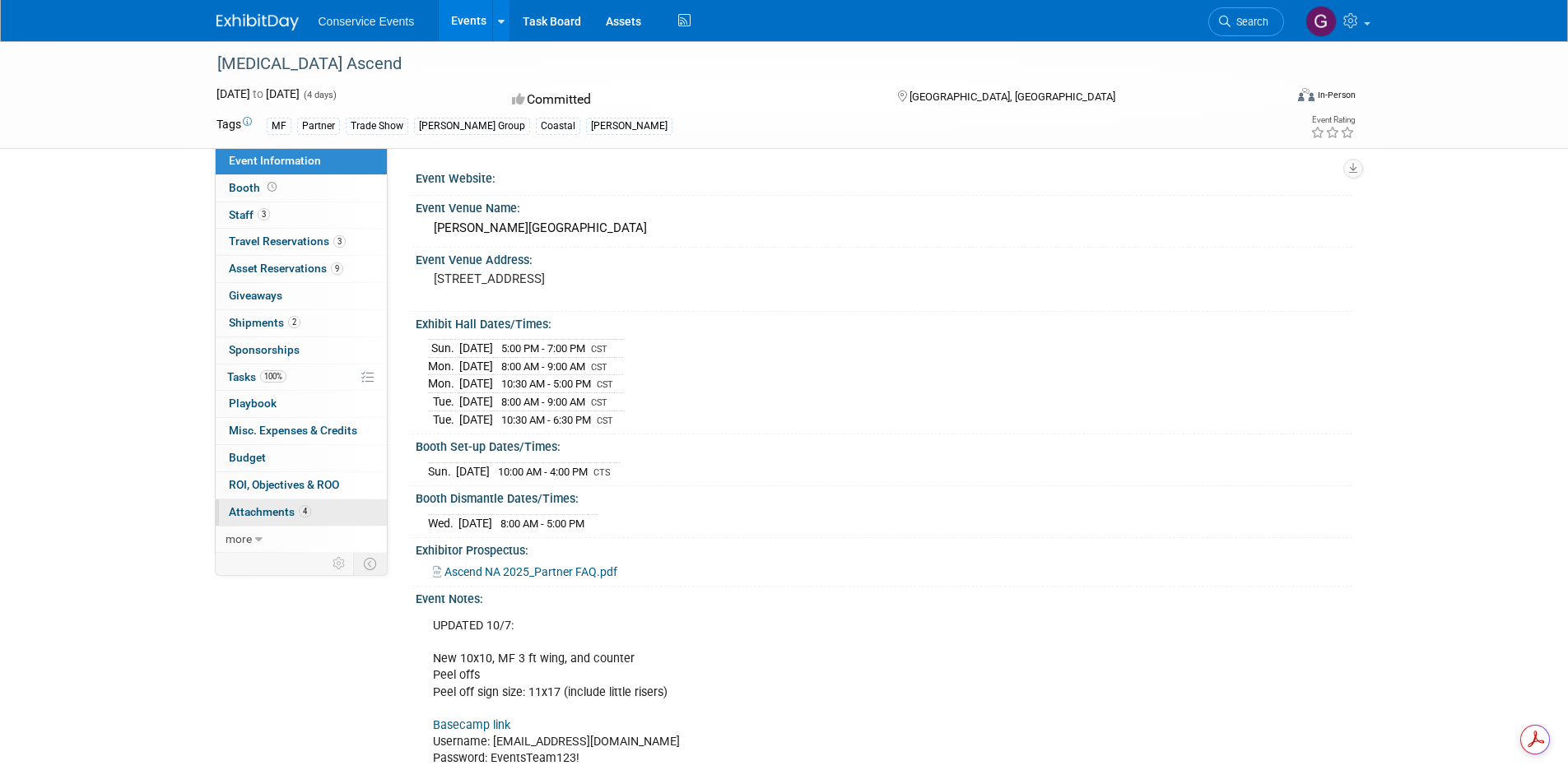
click at [280, 507] on span "Attachments 4" at bounding box center [270, 511] width 82 height 13
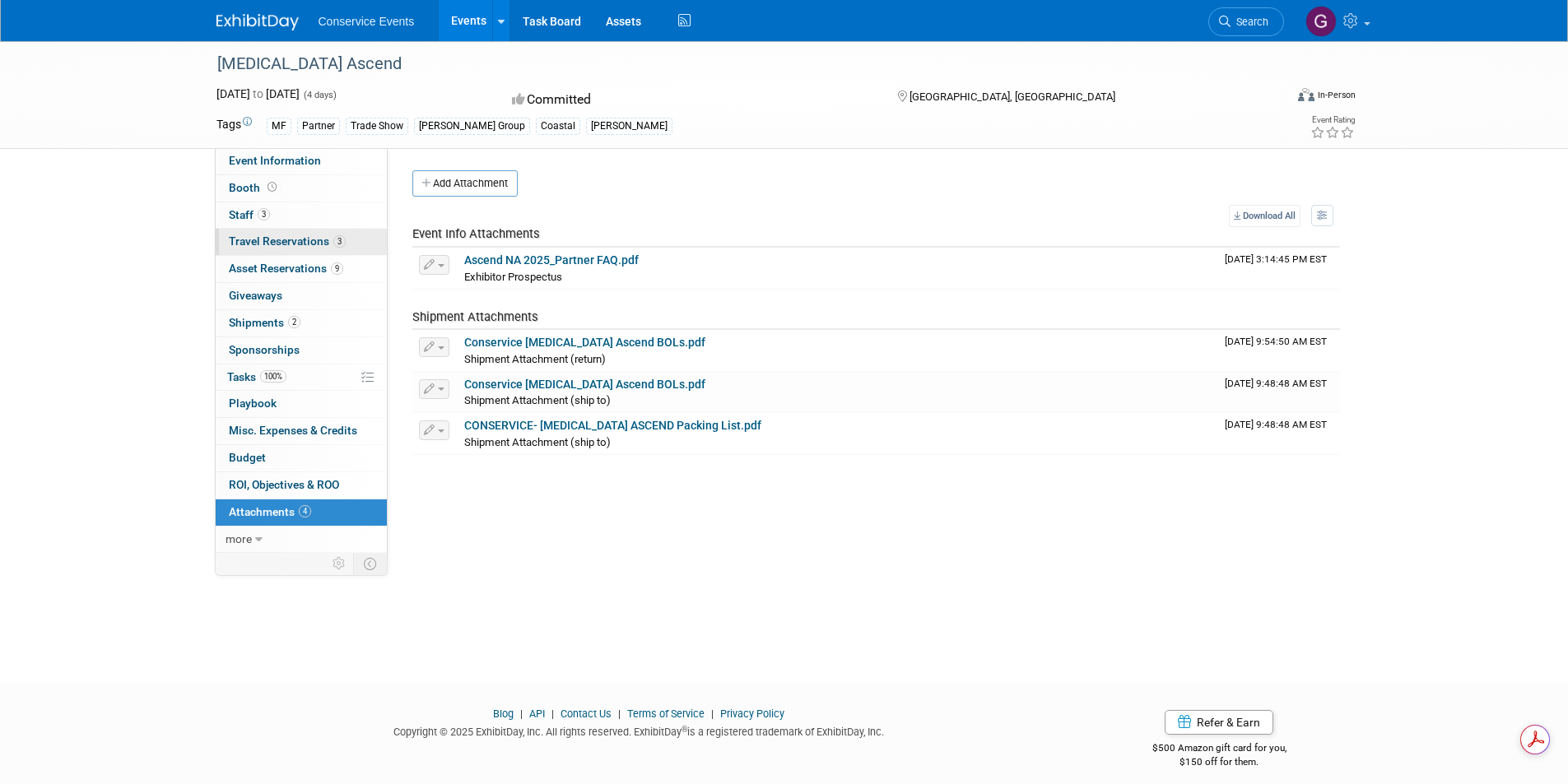
click at [321, 241] on span "Travel Reservations 3" at bounding box center [288, 241] width 117 height 13
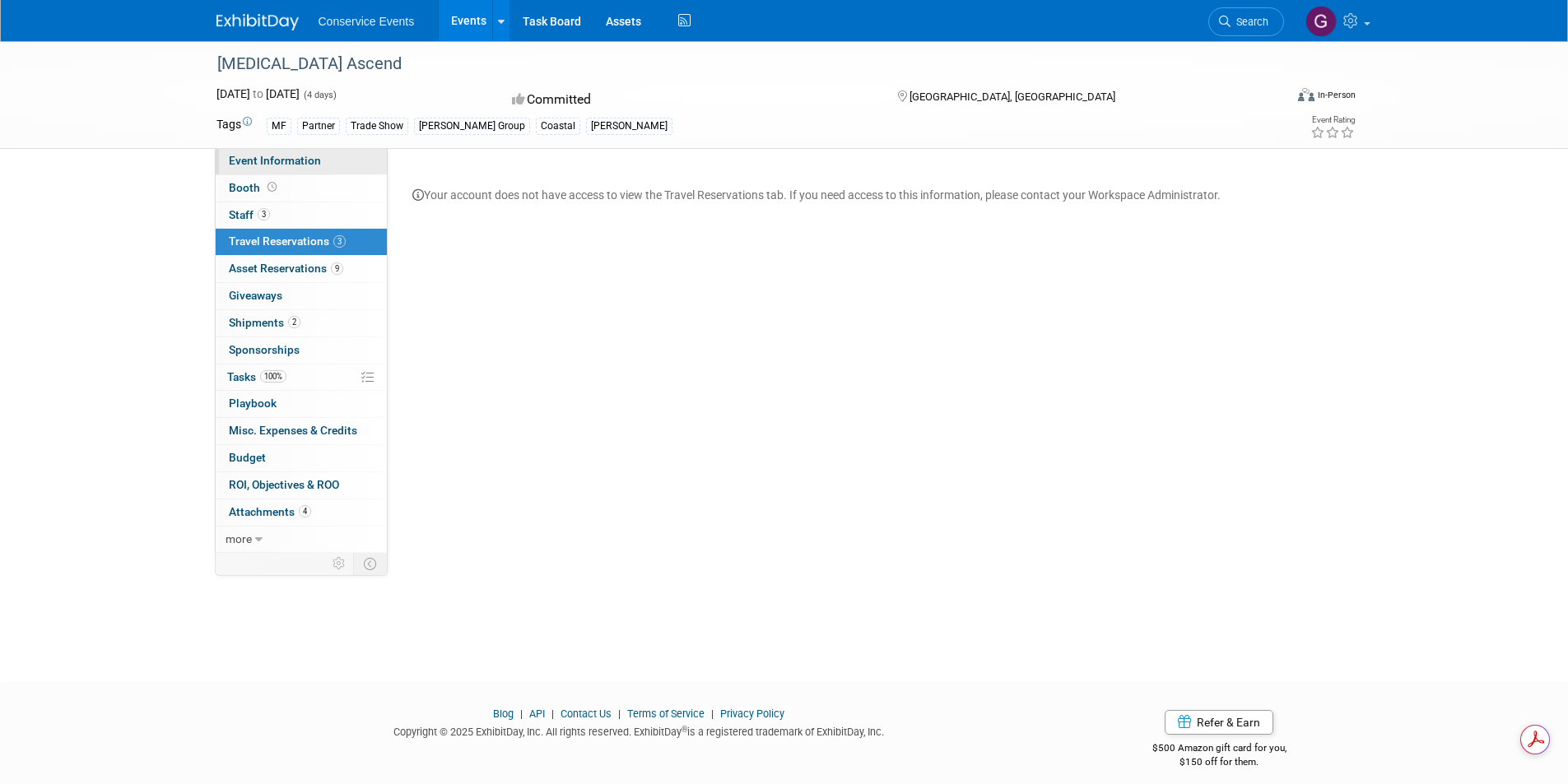
click at [274, 152] on link "Event Information" at bounding box center [302, 161] width 171 height 26
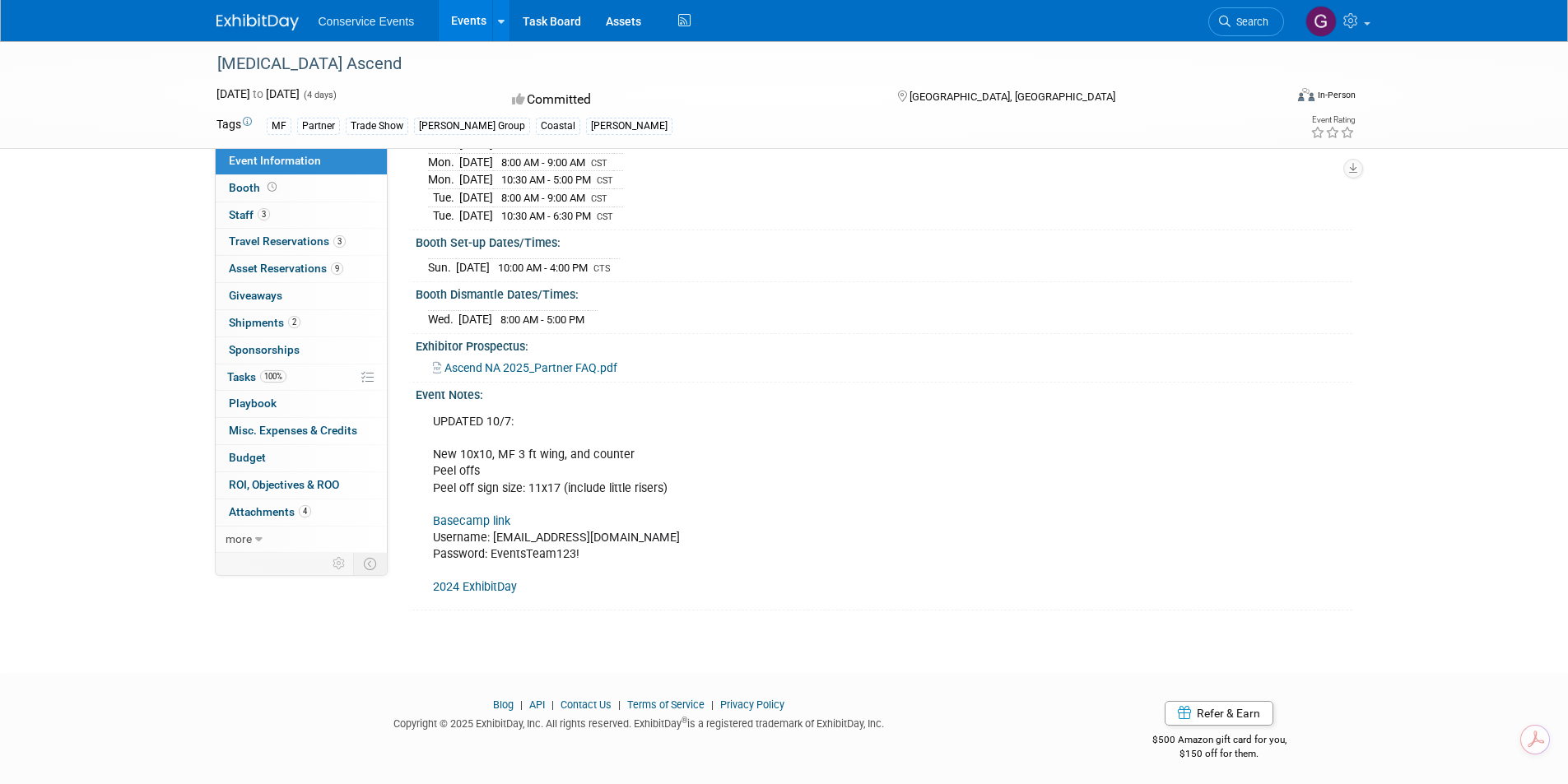
scroll to position [205, 0]
click at [472, 516] on link "Basecamp link" at bounding box center [471, 520] width 77 height 14
click at [506, 580] on link "2024 ExhibitDay" at bounding box center [475, 586] width 84 height 14
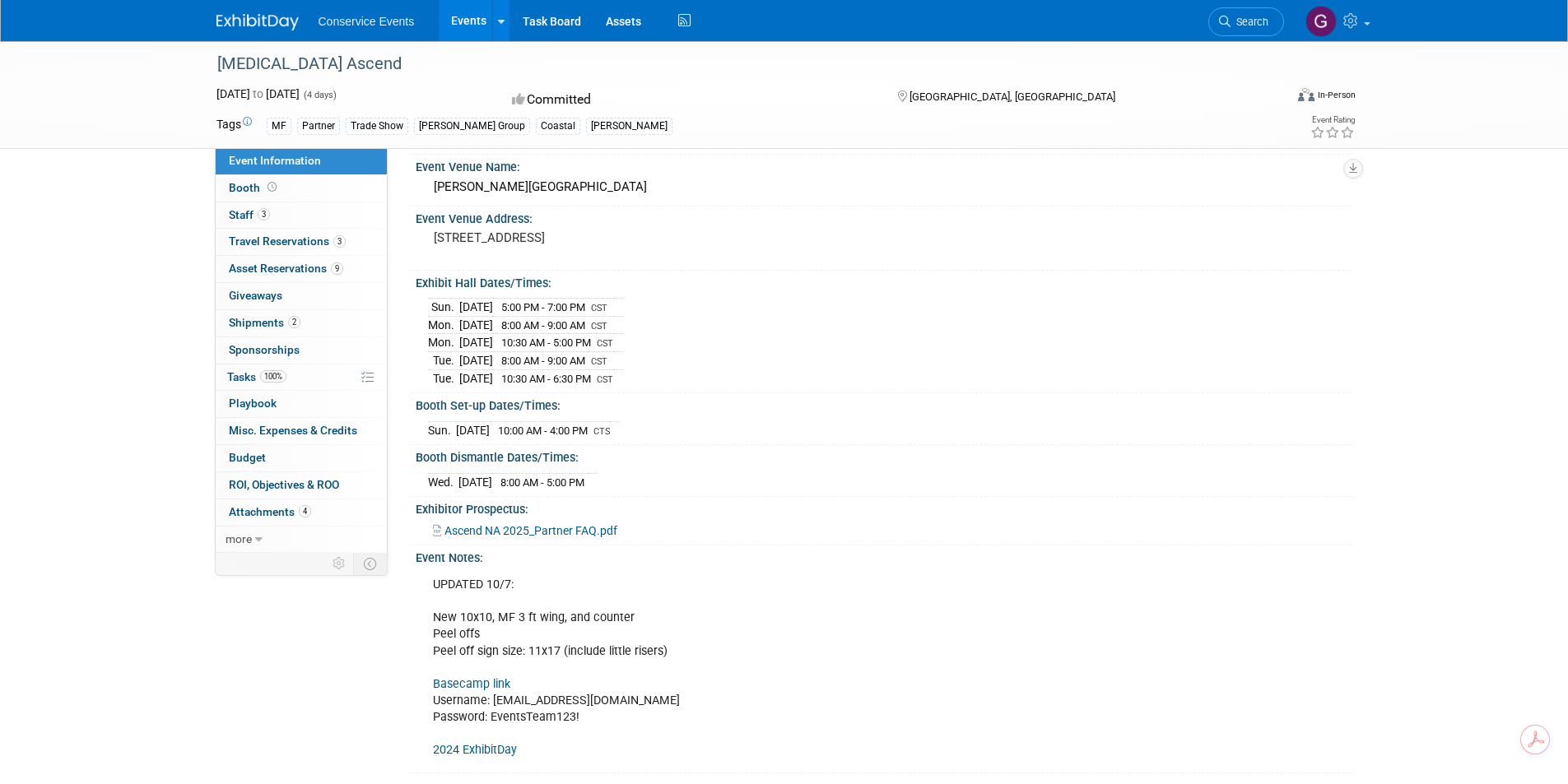
scroll to position [40, 0]
click at [522, 525] on span "Ascend NA 2025_Partner FAQ.pdf" at bounding box center [531, 531] width 173 height 13
drag, startPoint x: 624, startPoint y: 701, endPoint x: 494, endPoint y: 696, distance: 130.1
click at [494, 696] on div "UPDATED 10/7: New 10x10, MF 3 ft wing, and counter Peel offs Peel off sign size…" at bounding box center [795, 668] width 748 height 198
copy div "areaves@conservice.com"
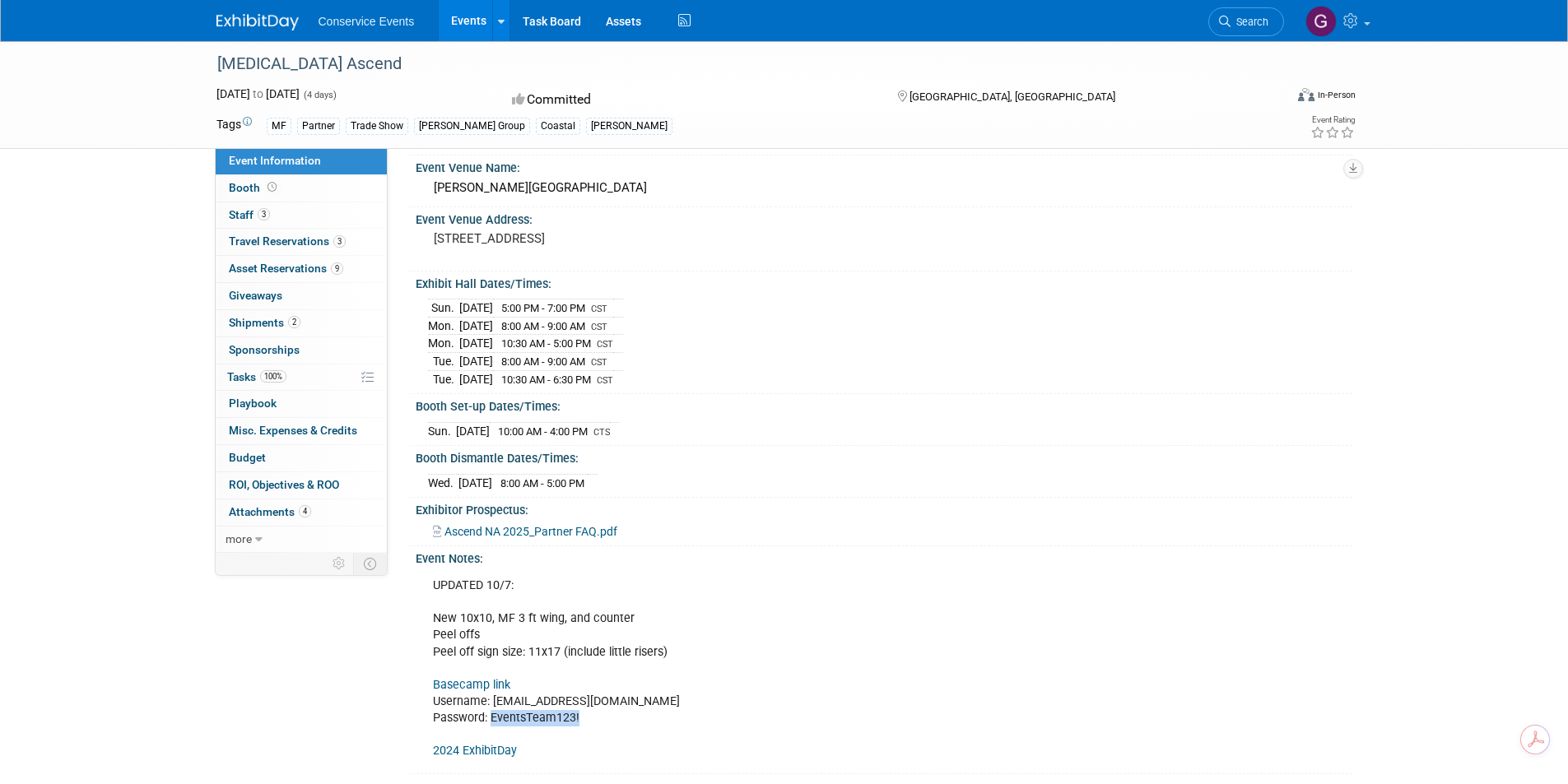
drag, startPoint x: 577, startPoint y: 717, endPoint x: 490, endPoint y: 712, distance: 87.1
click at [490, 712] on div "UPDATED 10/7: New 10x10, MF 3 ft wing, and counter Peel offs Peel off sign size…" at bounding box center [795, 668] width 748 height 198
copy div "EventsTeam123!"
